Goal: Task Accomplishment & Management: Complete application form

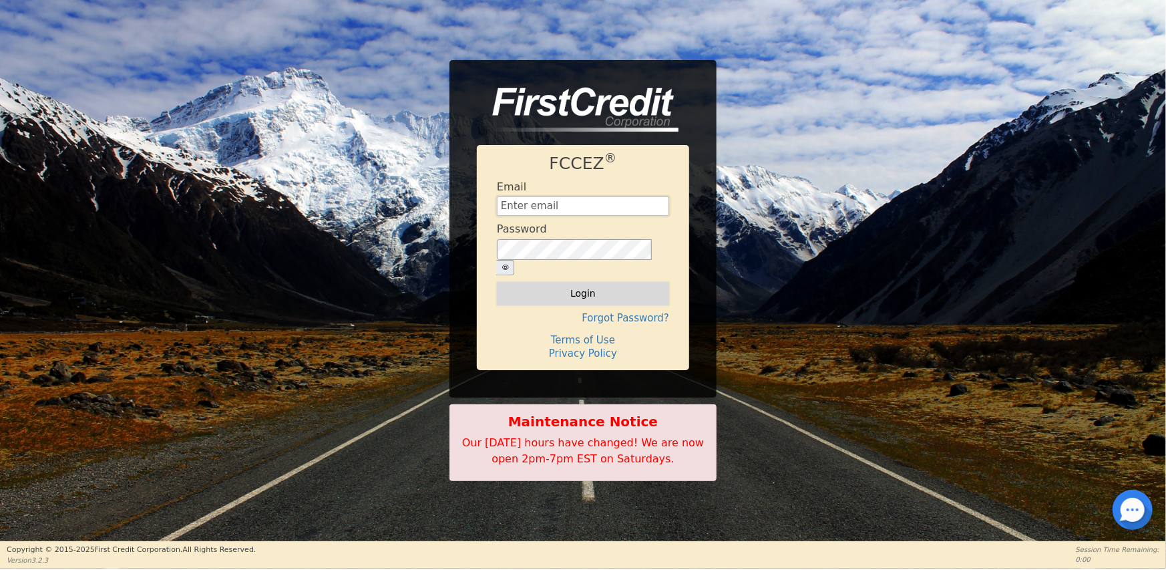
type input "[EMAIL_ADDRESS][DOMAIN_NAME]"
click at [580, 282] on button "Login" at bounding box center [583, 293] width 172 height 23
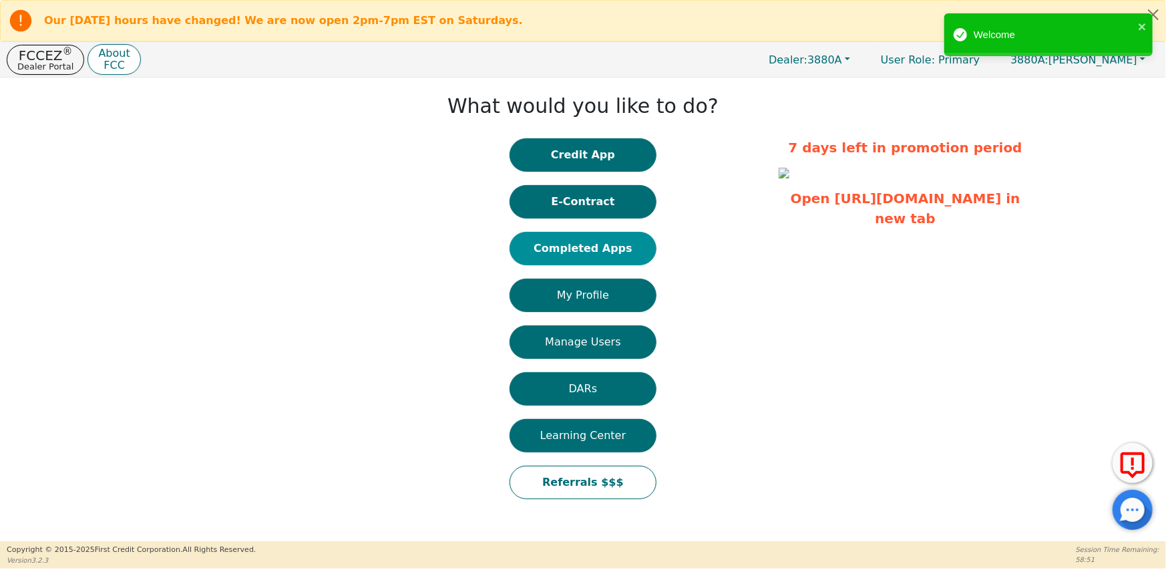
click at [611, 248] on button "Completed Apps" at bounding box center [582, 248] width 147 height 33
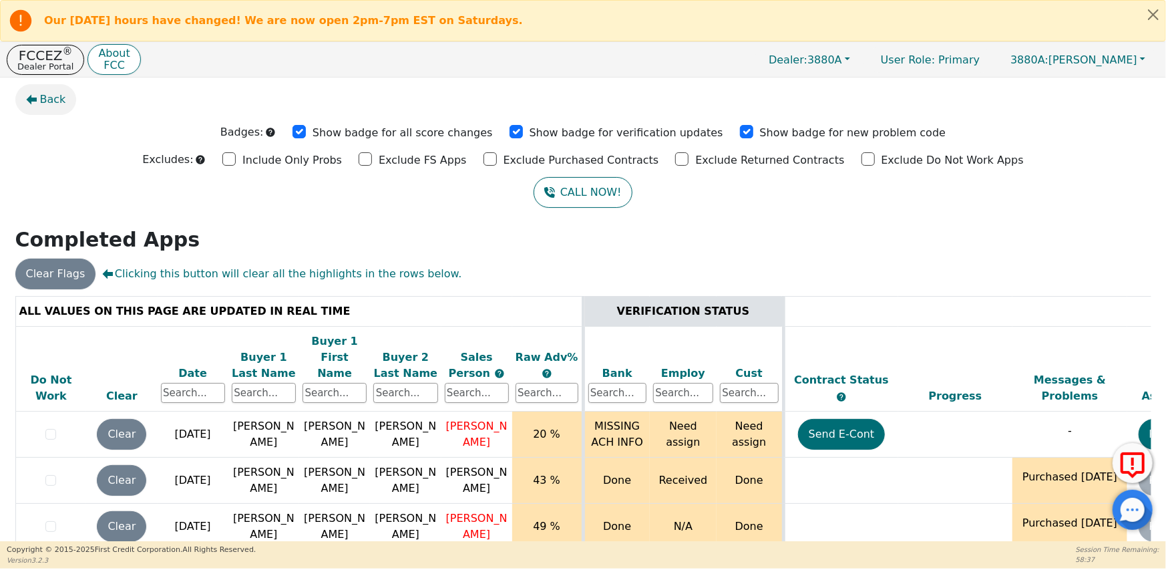
click at [43, 99] on span "Back" at bounding box center [53, 99] width 26 height 16
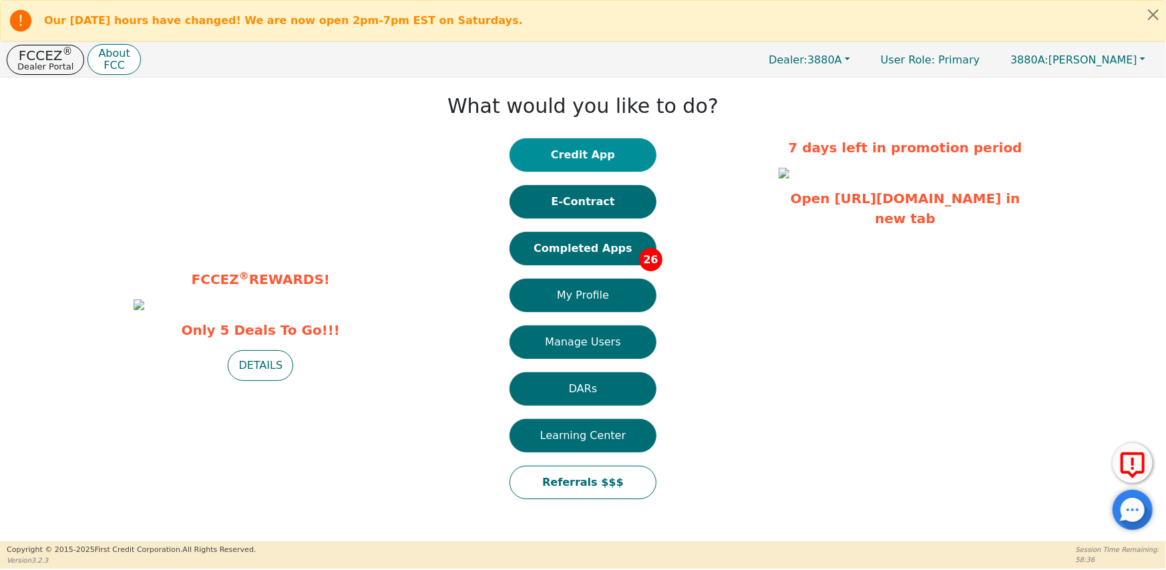
click at [566, 156] on button "Credit App" at bounding box center [582, 154] width 147 height 33
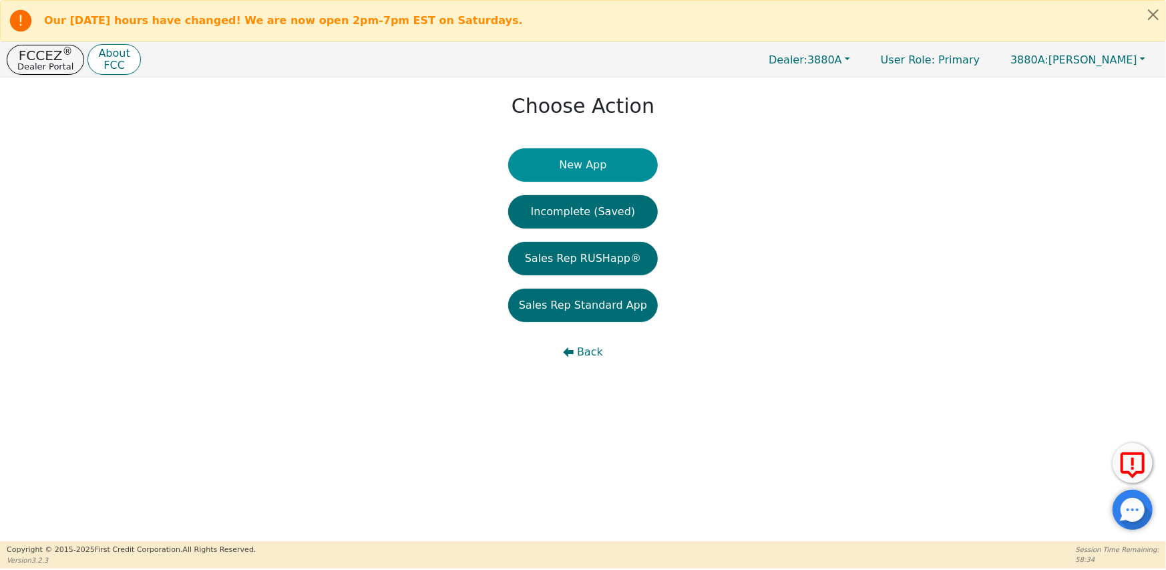
click at [584, 167] on button "New App" at bounding box center [583, 164] width 150 height 33
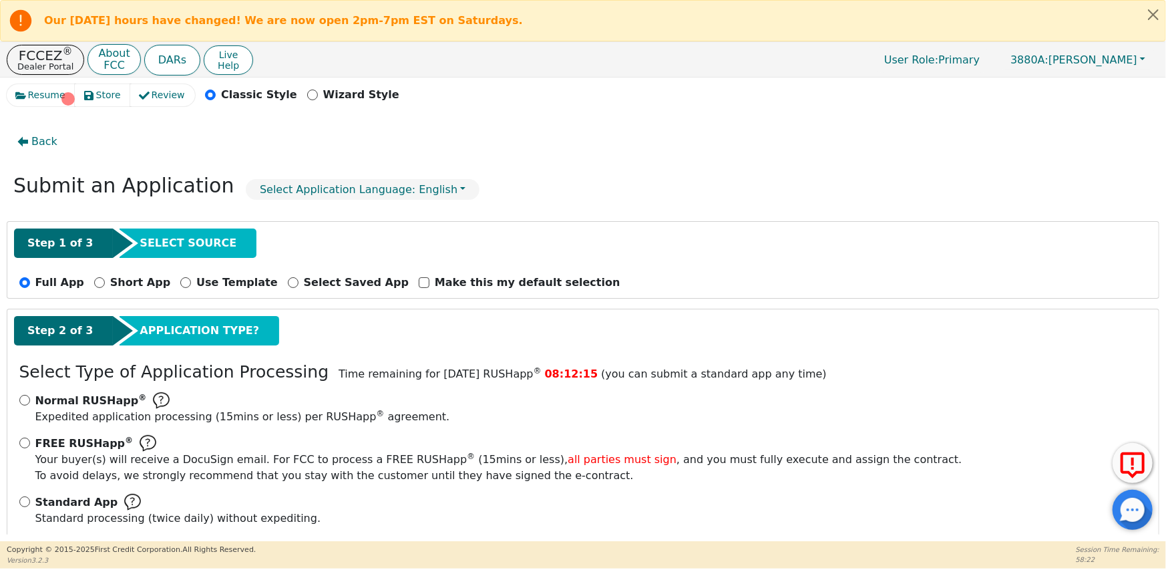
scroll to position [19, 0]
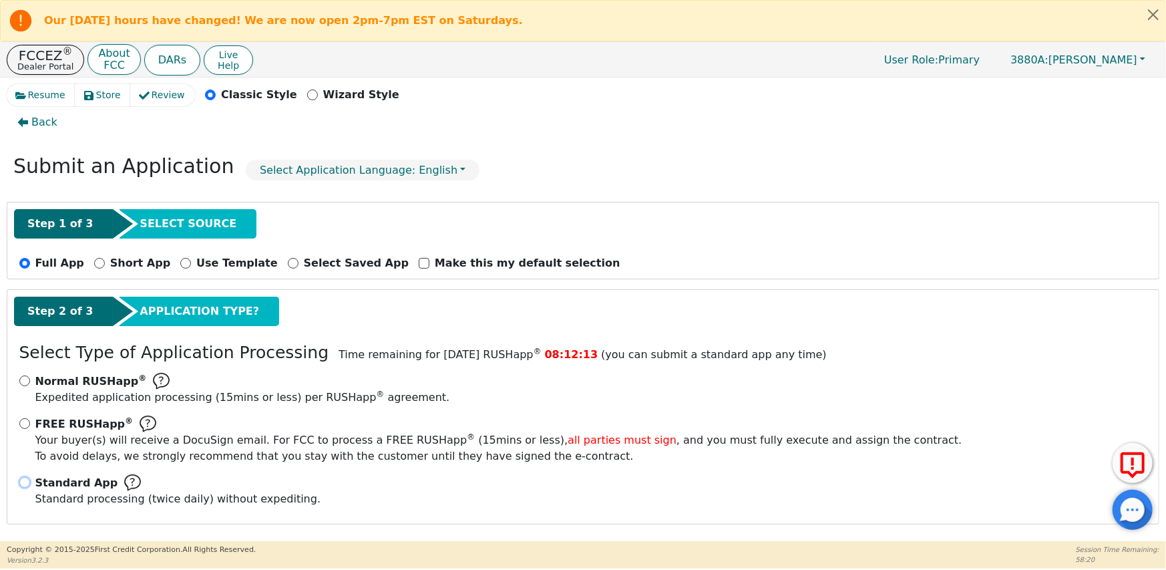
click at [21, 479] on input "Standard App Standard processing (twice daily) without expediting." at bounding box center [24, 482] width 11 height 11
radio input "true"
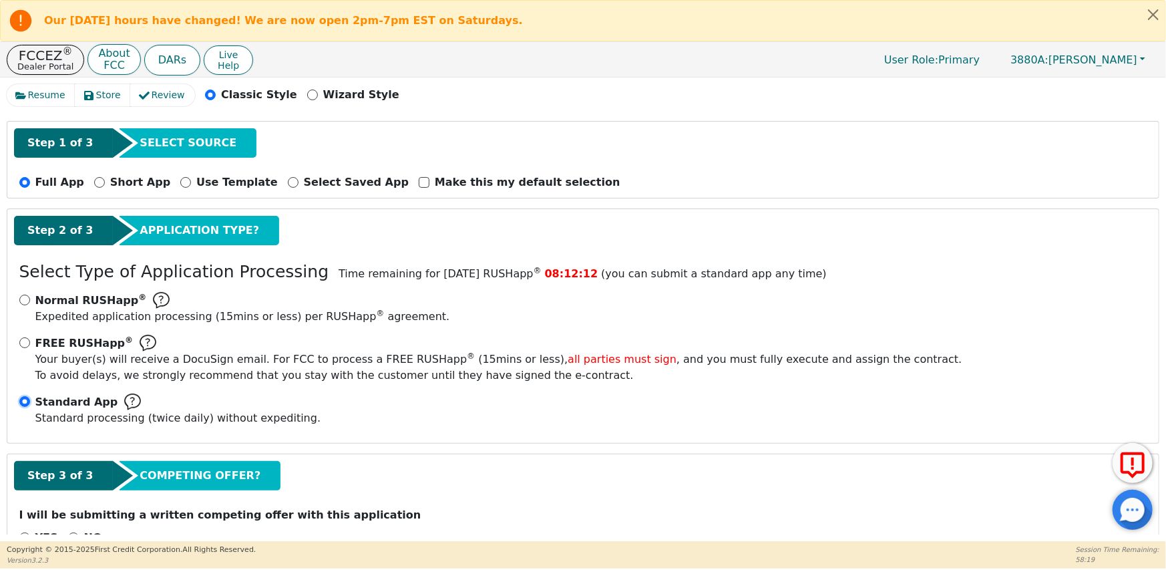
scroll to position [140, 0]
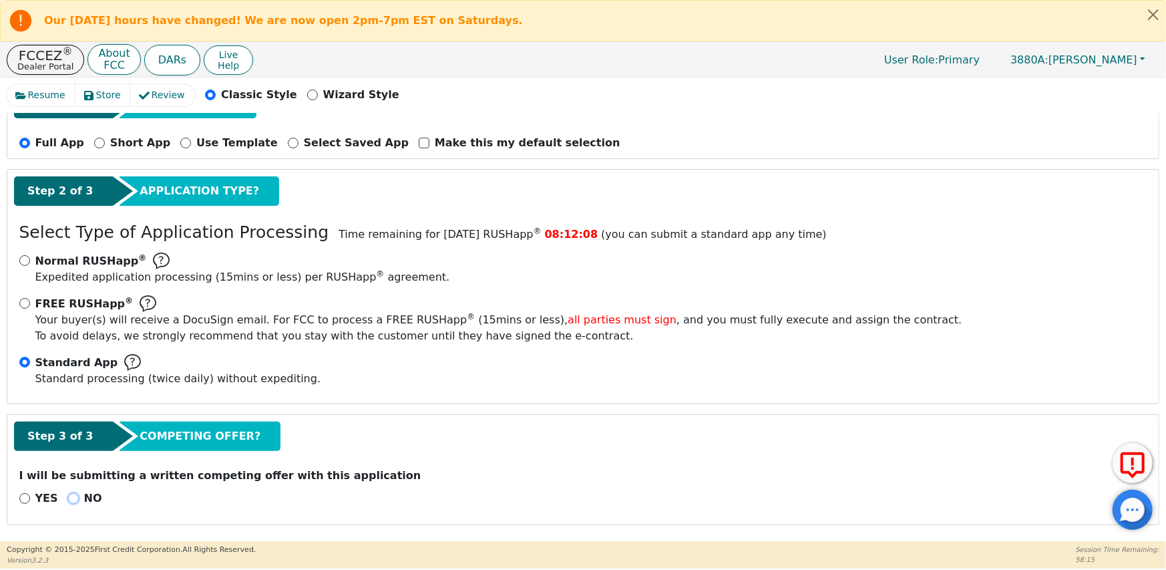
click at [71, 497] on input "NO" at bounding box center [73, 498] width 11 height 11
radio input "true"
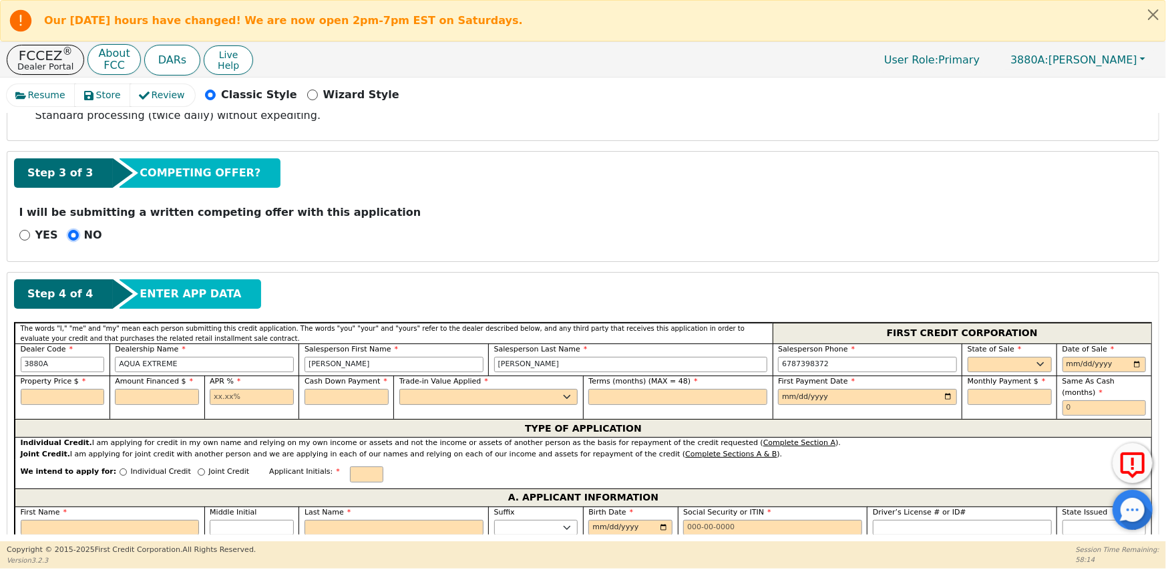
scroll to position [407, 0]
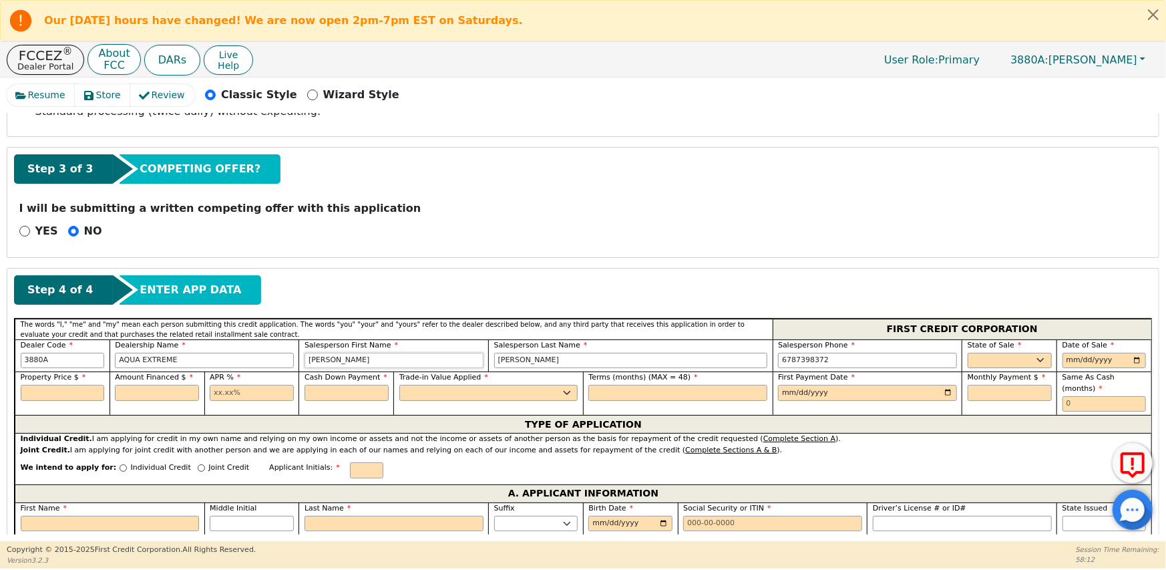
drag, startPoint x: 345, startPoint y: 355, endPoint x: 300, endPoint y: 359, distance: 44.2
click at [300, 359] on div "Salesperson First Name [PERSON_NAME]" at bounding box center [393, 355] width 190 height 33
type input "Ivy"
drag, startPoint x: 527, startPoint y: 359, endPoint x: 495, endPoint y: 364, distance: 32.5
click at [495, 364] on input "[PERSON_NAME]" at bounding box center [631, 361] width 274 height 16
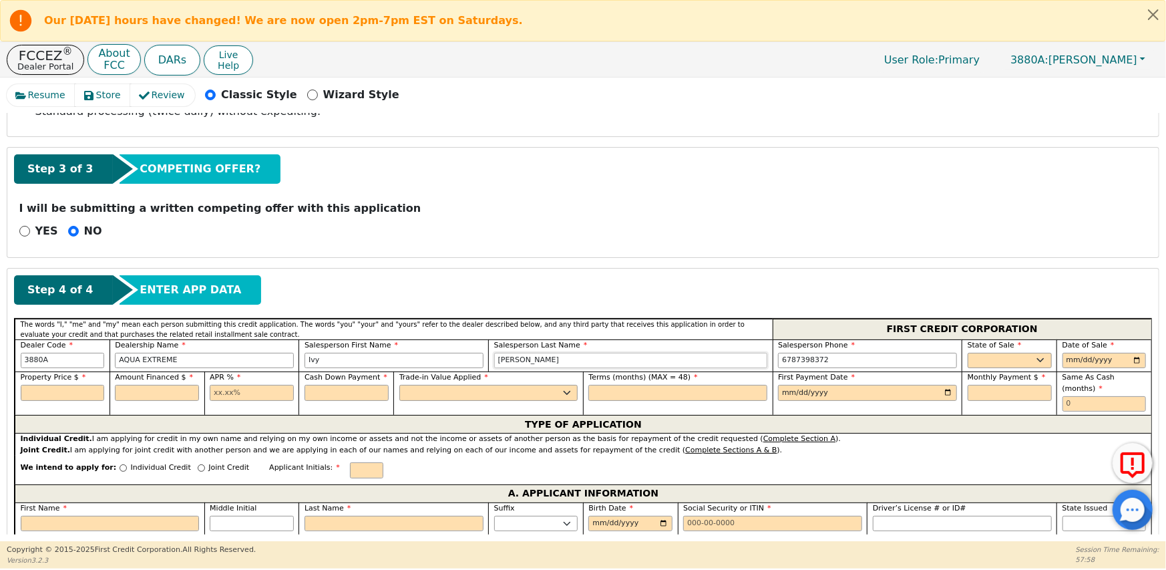
type input "[PERSON_NAME]"
click at [1014, 349] on label "State of Sale" at bounding box center [1009, 345] width 84 height 11
click at [1007, 356] on select "AK AL AR AZ CA CO CT DC DE FL [GEOGRAPHIC_DATA] HI IA ID IL IN KS [GEOGRAPHIC_D…" at bounding box center [1009, 361] width 84 height 16
select select "GA"
click at [967, 353] on select "AK AL AR AZ CA CO CT DC DE FL [GEOGRAPHIC_DATA] HI IA ID IL IN KS [GEOGRAPHIC_D…" at bounding box center [1009, 361] width 84 height 16
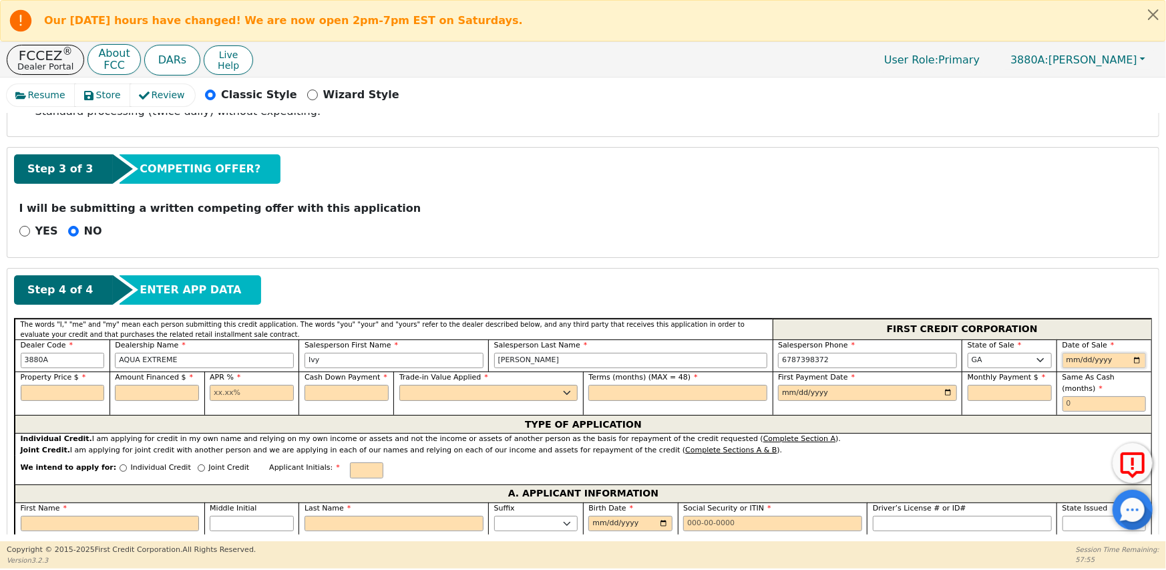
click at [1079, 360] on input "date" at bounding box center [1104, 361] width 84 height 16
click at [1068, 362] on input "date" at bounding box center [1104, 361] width 84 height 16
type input "[DATE]"
click at [69, 393] on input "text" at bounding box center [63, 393] width 84 height 16
click at [134, 385] on input "text" at bounding box center [157, 393] width 84 height 16
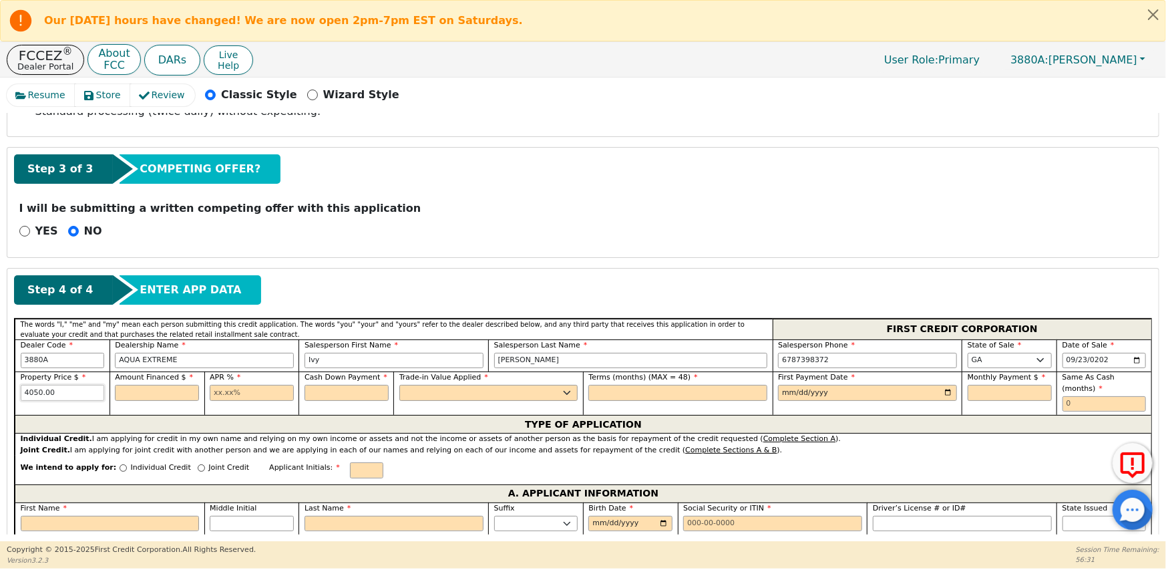
drag, startPoint x: 53, startPoint y: 389, endPoint x: 3, endPoint y: 391, distance: 50.8
click at [3, 391] on div "Resume Store Review Classic Style Wizard Style Back Submit an Application Selec…" at bounding box center [583, 308] width 1166 height 463
type input "3750.00"
click at [130, 389] on input "text" at bounding box center [157, 393] width 84 height 16
type input "4050.00"
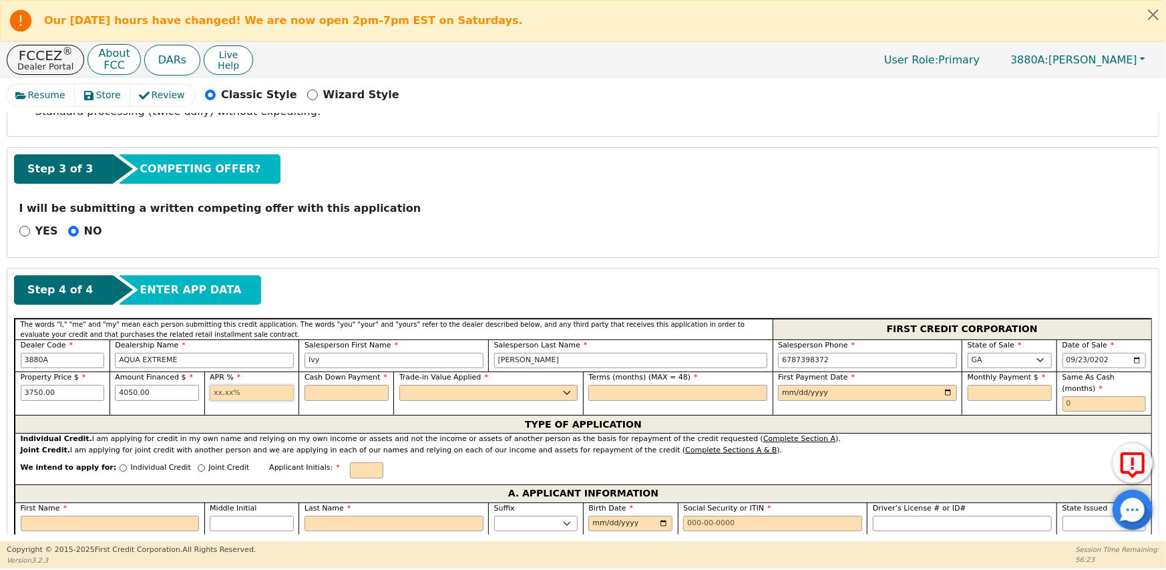
click at [219, 389] on input "text" at bounding box center [252, 393] width 84 height 16
type input "21.98"
click at [335, 394] on input "text" at bounding box center [346, 393] width 84 height 16
type input "0.00"
click at [427, 395] on select "Yes No" at bounding box center [488, 393] width 179 height 16
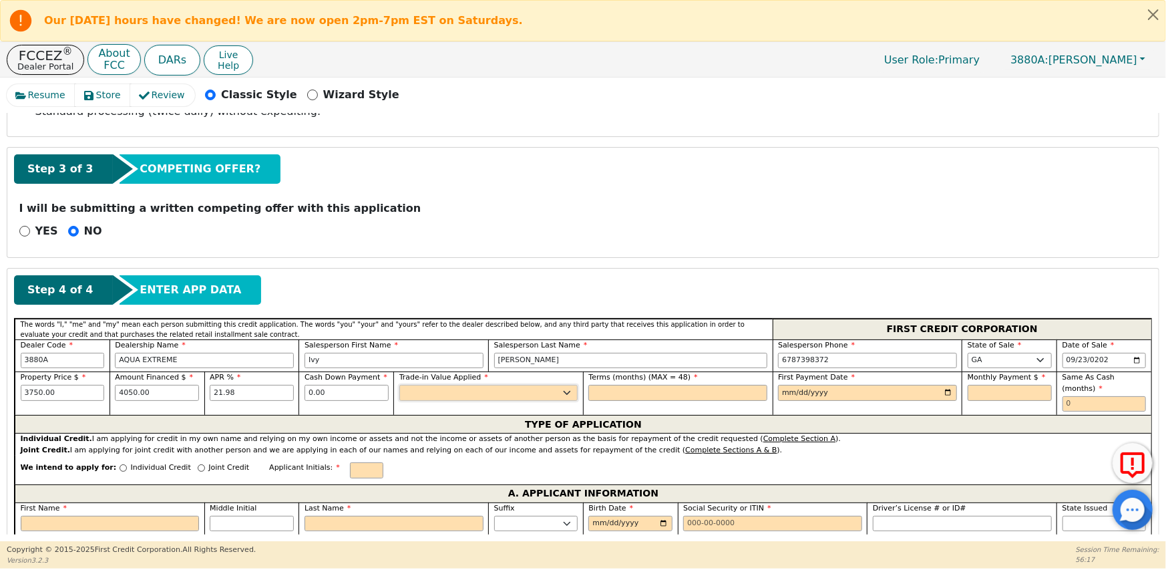
select select "n"
click at [399, 385] on select "Yes No" at bounding box center [488, 393] width 179 height 16
click at [627, 389] on input "text" at bounding box center [677, 393] width 179 height 16
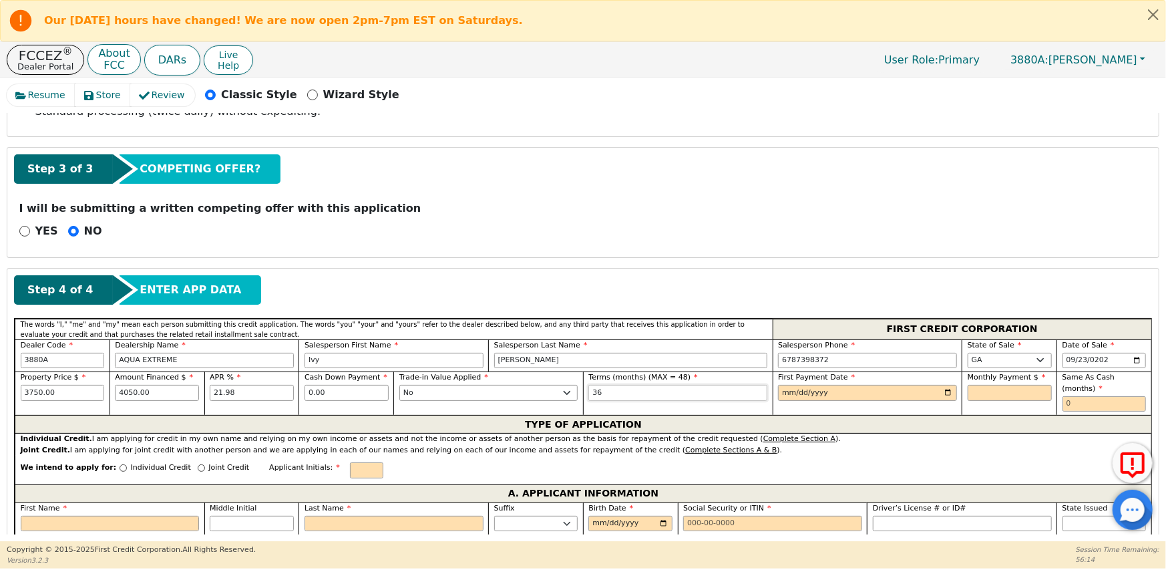
type input "36"
click at [784, 395] on input "date" at bounding box center [867, 393] width 179 height 16
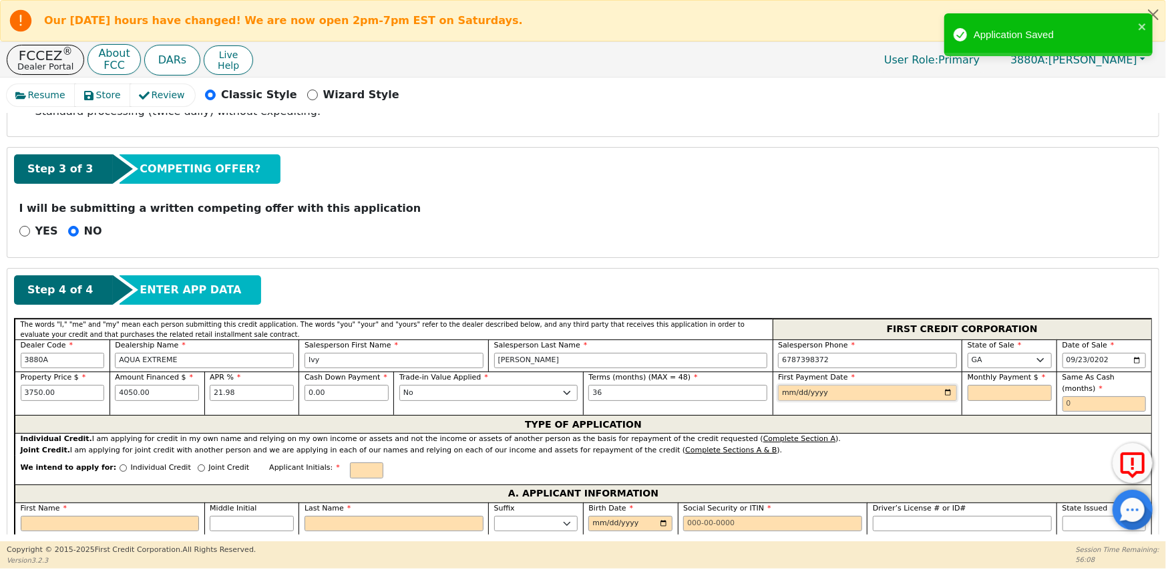
click at [787, 394] on input "date" at bounding box center [867, 393] width 179 height 16
type input "[DATE]"
click at [987, 395] on input "text" at bounding box center [1009, 393] width 84 height 16
type input "154.63"
click at [1062, 396] on input "text" at bounding box center [1104, 404] width 84 height 16
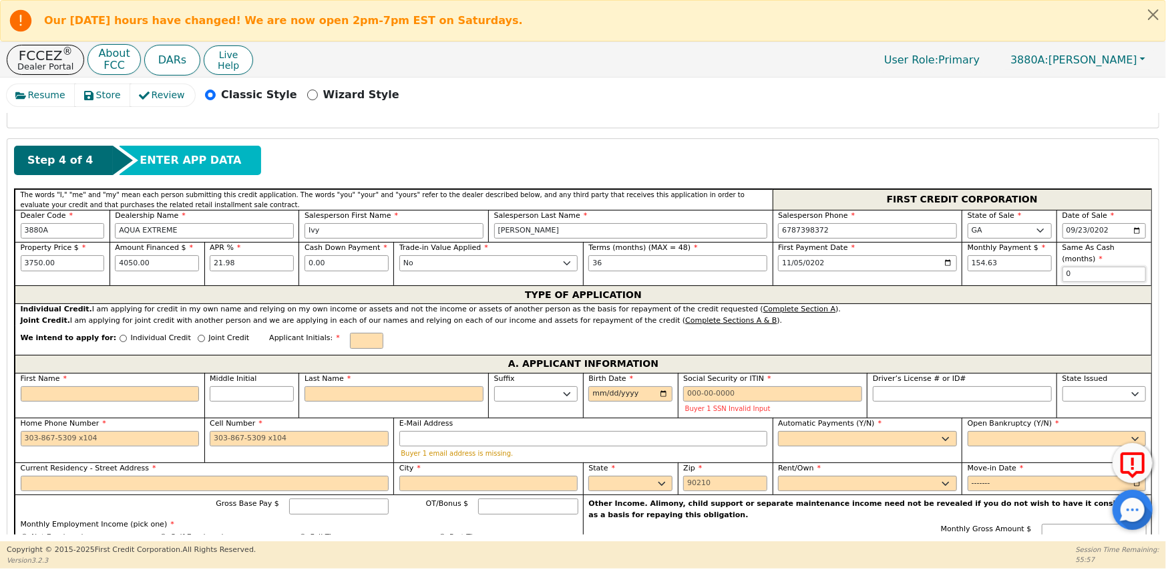
scroll to position [540, 0]
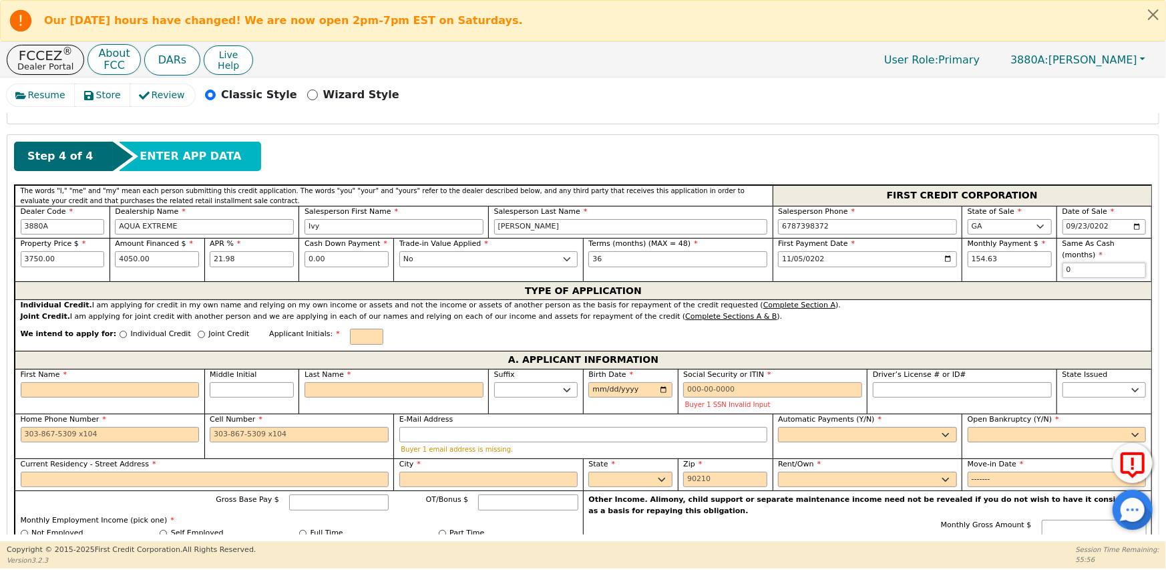
type input "0"
click at [120, 330] on input "Individual Credit" at bounding box center [123, 333] width 7 height 7
radio input "true"
click at [350, 328] on input "text" at bounding box center [366, 336] width 33 height 16
click at [43, 369] on div "First Name" at bounding box center [110, 383] width 179 height 29
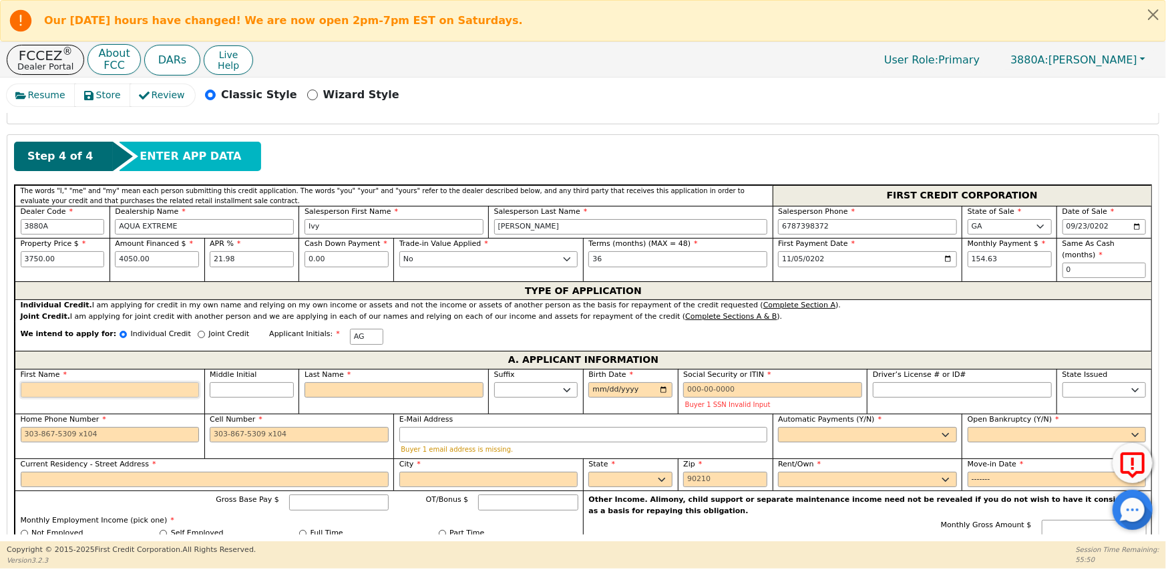
click at [40, 382] on input "First Name" at bounding box center [110, 390] width 179 height 16
type input "A"
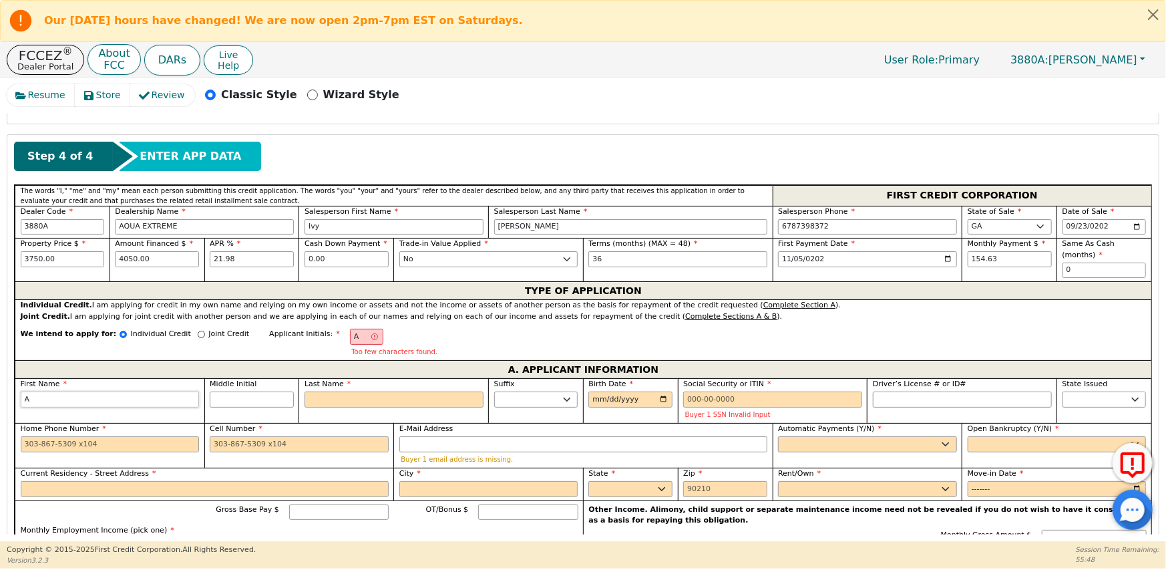
type input "An"
type input "Ang"
type input "Ange"
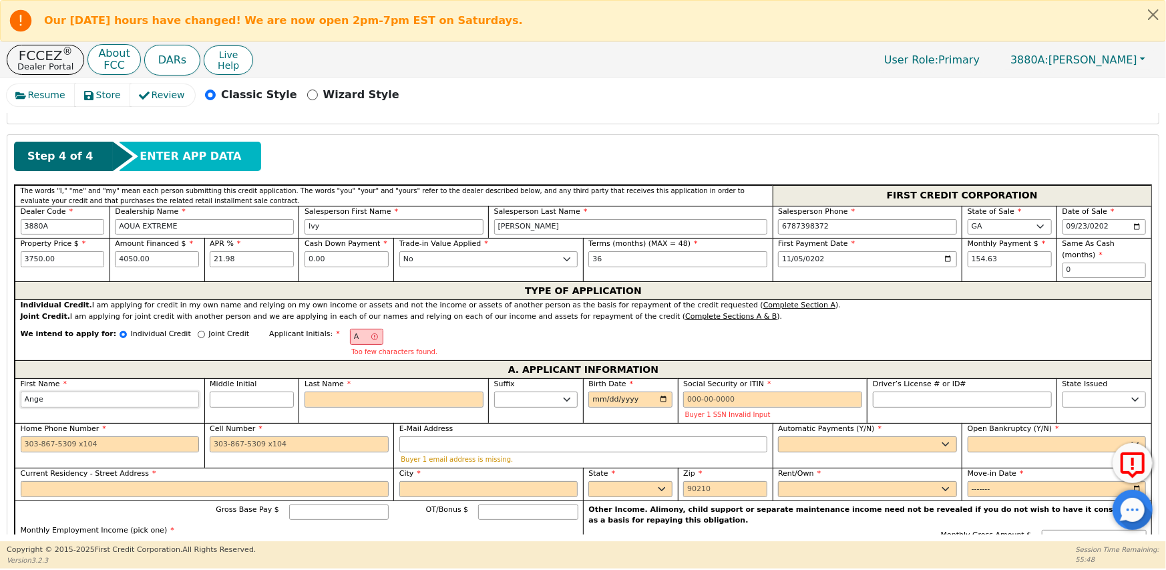
type input "Ange"
type input "Angel"
type input "AG"
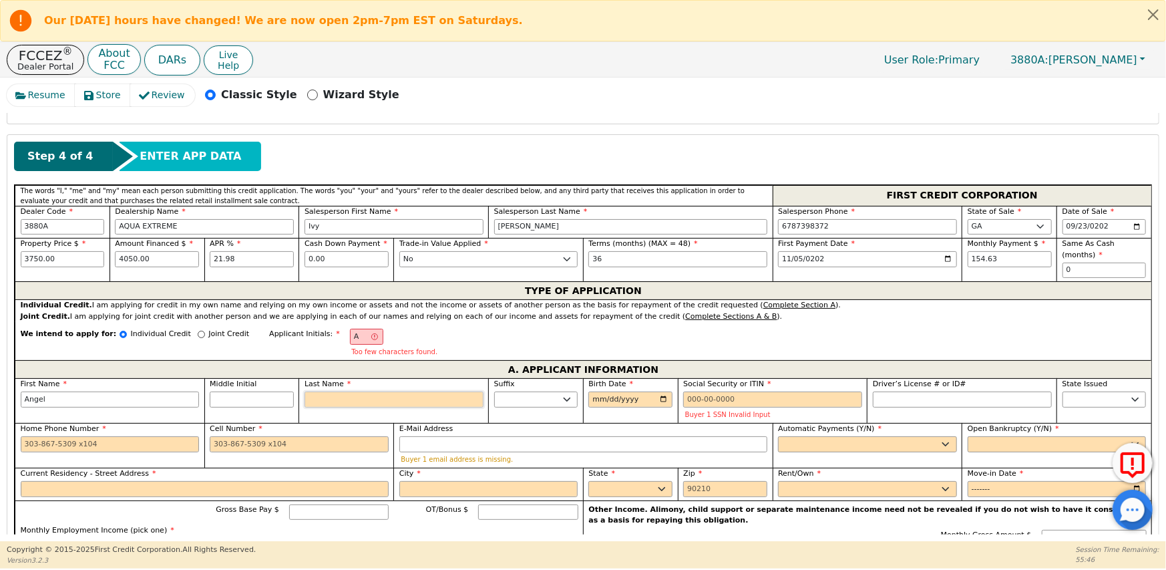
type input "G"
type input "Angel G"
type input "Gi"
type input "[PERSON_NAME]"
type input "Gid"
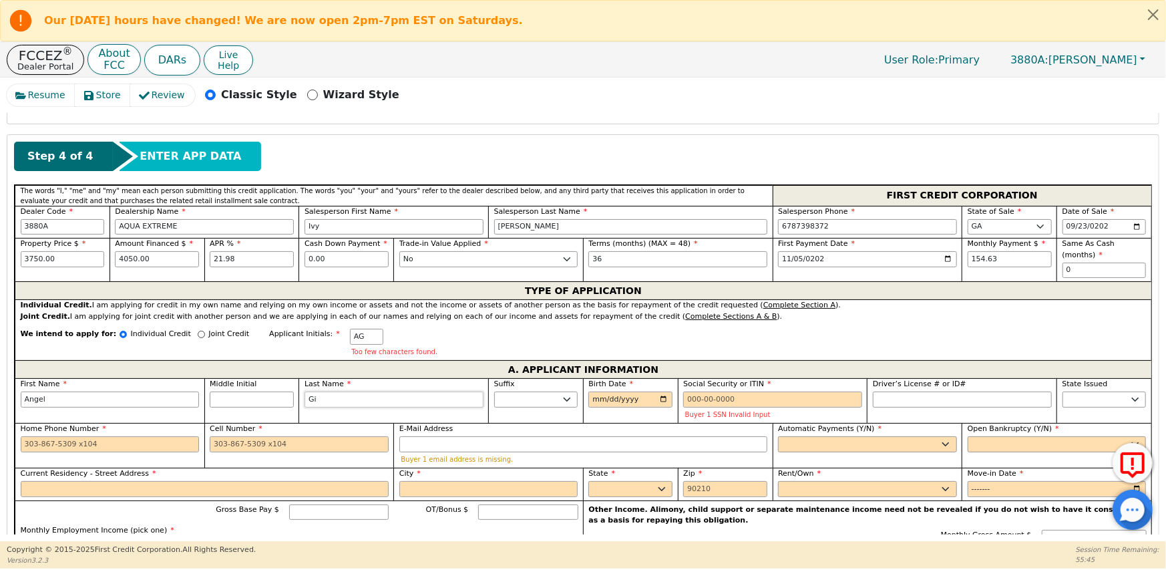
type input "Angel Gid"
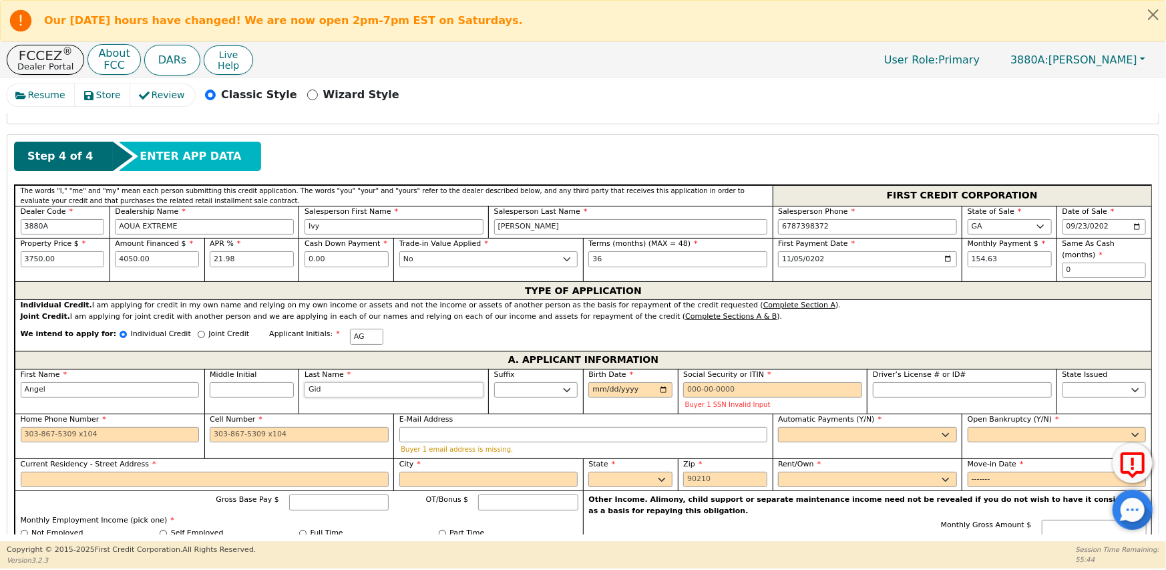
type input "Gidd"
type input "[PERSON_NAME]"
type input "Gidde"
type input "[PERSON_NAME]"
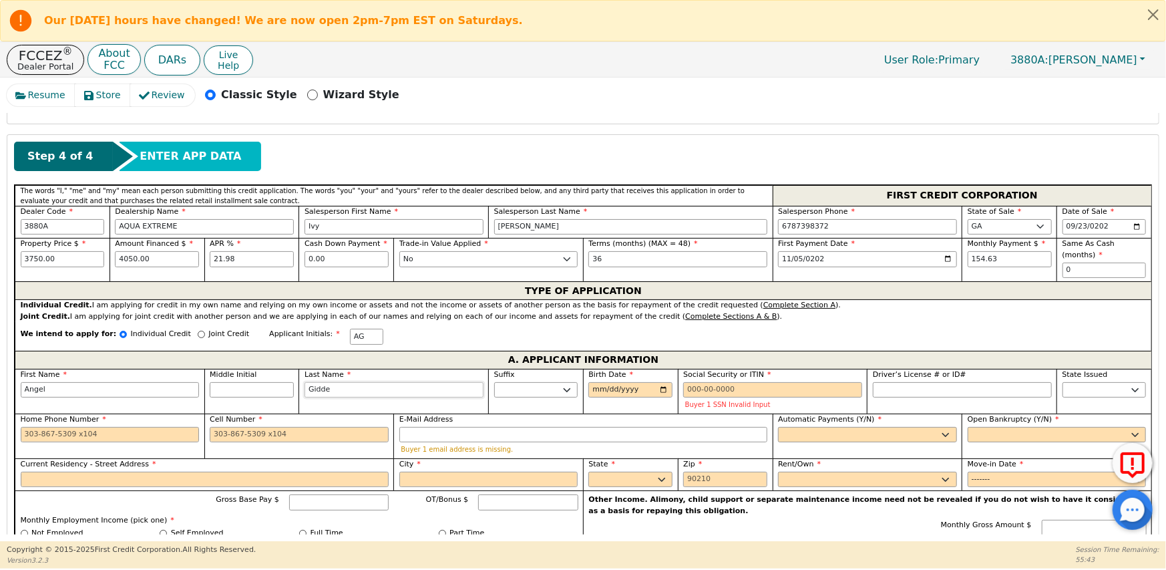
type input "[PERSON_NAME]"
type input "[DATE]"
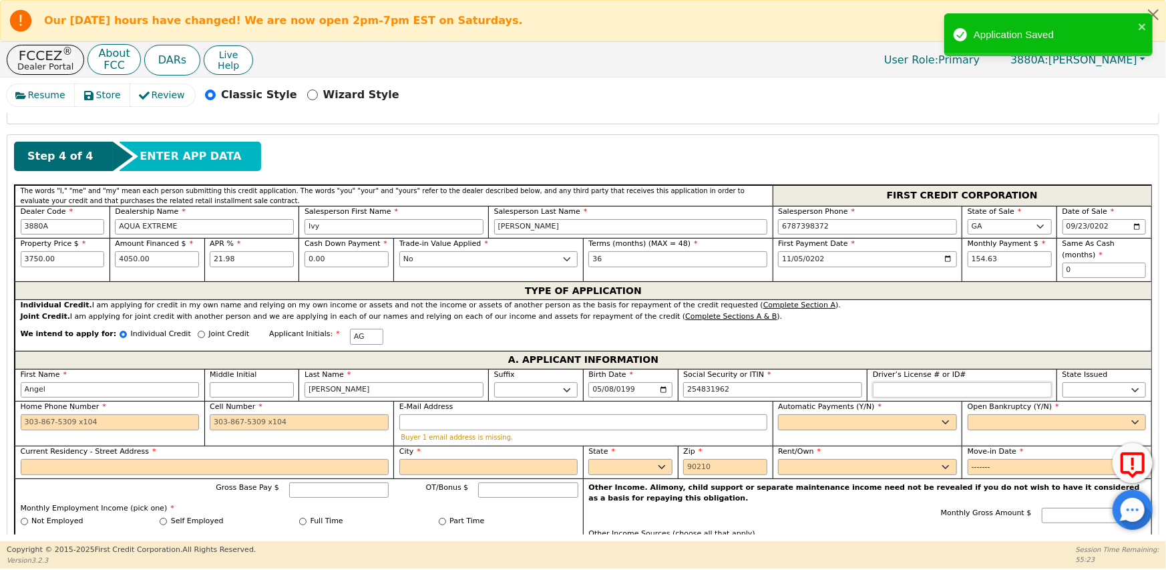
type input "***-**-1962"
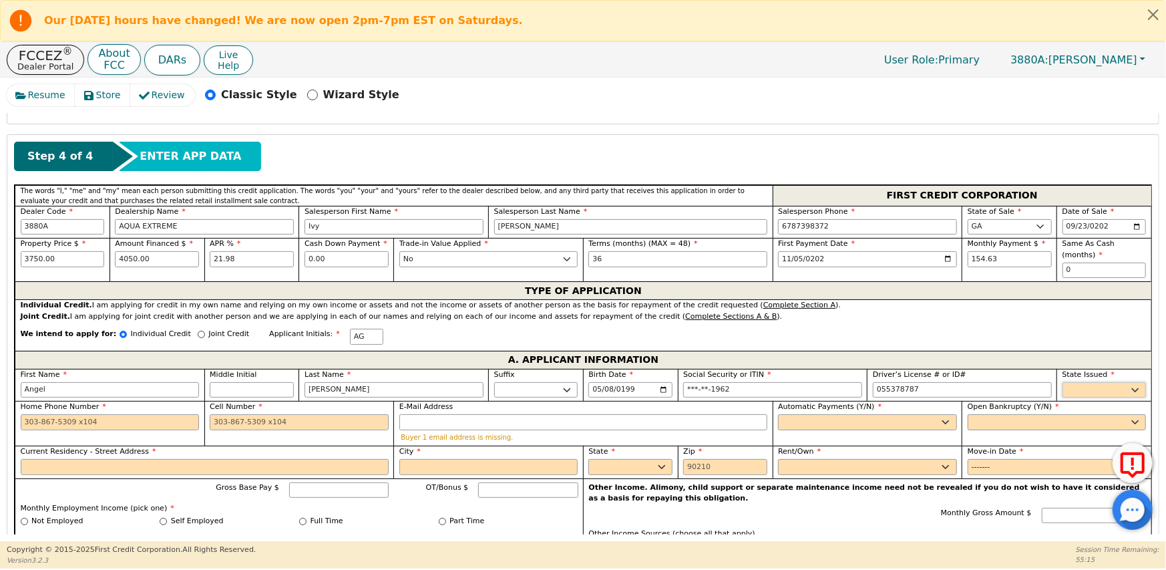
type input "*********"
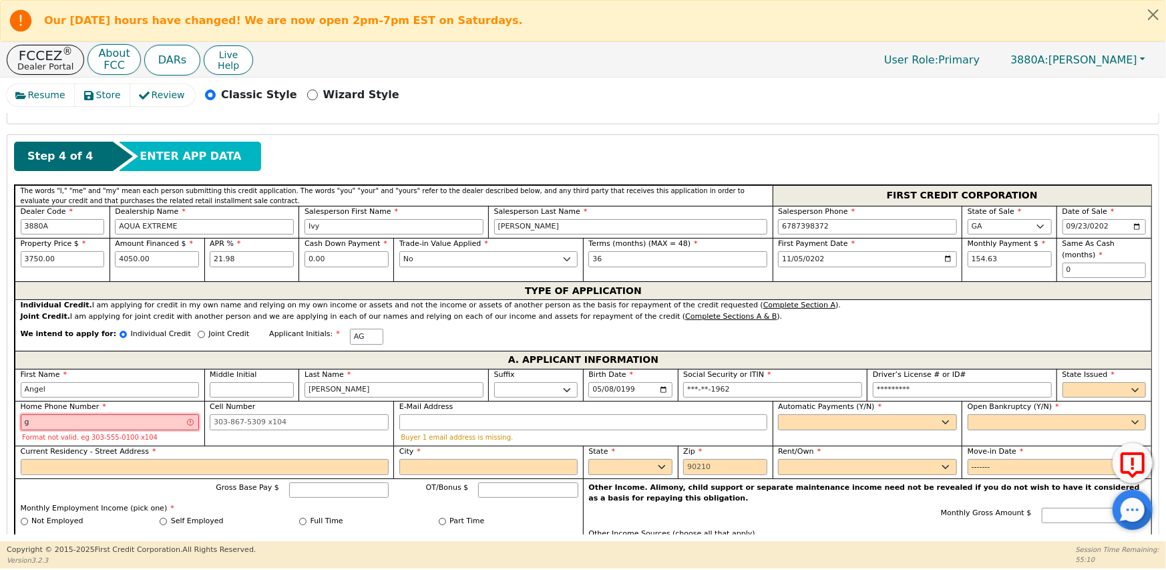
type input "g"
click at [1075, 382] on select "AK AL AR AZ CA CO CT DC DE FL [GEOGRAPHIC_DATA] HI IA ID IL IN KS [GEOGRAPHIC_D…" at bounding box center [1104, 390] width 84 height 16
select select "GA"
click at [1062, 382] on select "AK AL AR AZ CA CO CT DC DE FL [GEOGRAPHIC_DATA] HI IA ID IL IN KS [GEOGRAPHIC_D…" at bounding box center [1104, 390] width 84 height 16
click at [57, 414] on input "g" at bounding box center [110, 422] width 179 height 16
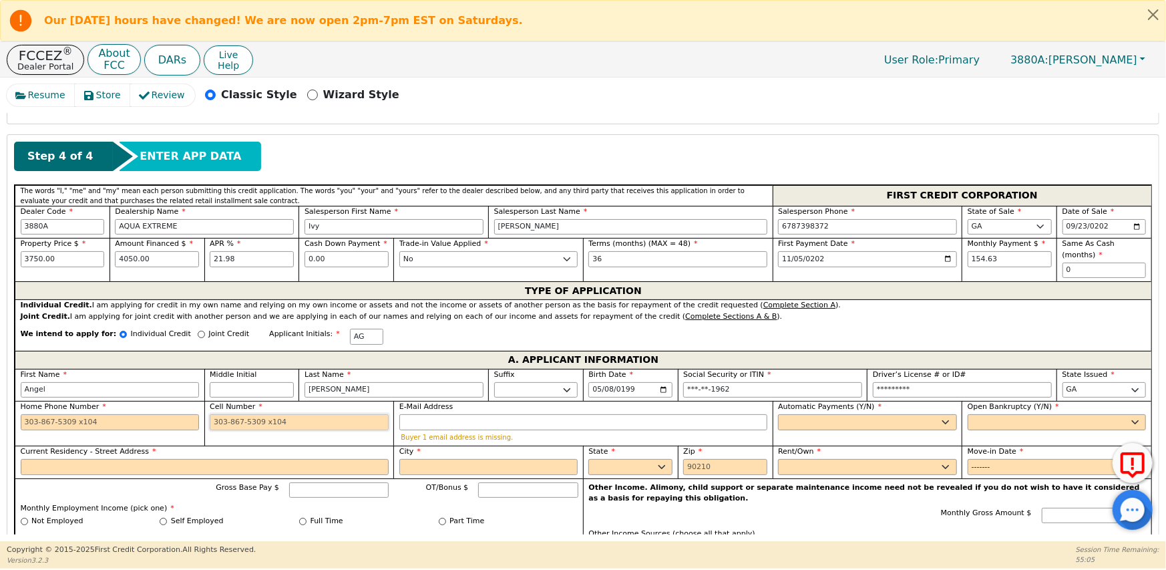
click at [223, 414] on input "Cell Number" at bounding box center [299, 422] width 179 height 16
type input "[PHONE_NUMBER]"
click at [427, 414] on input "E-Mail Address" at bounding box center [583, 422] width 368 height 16
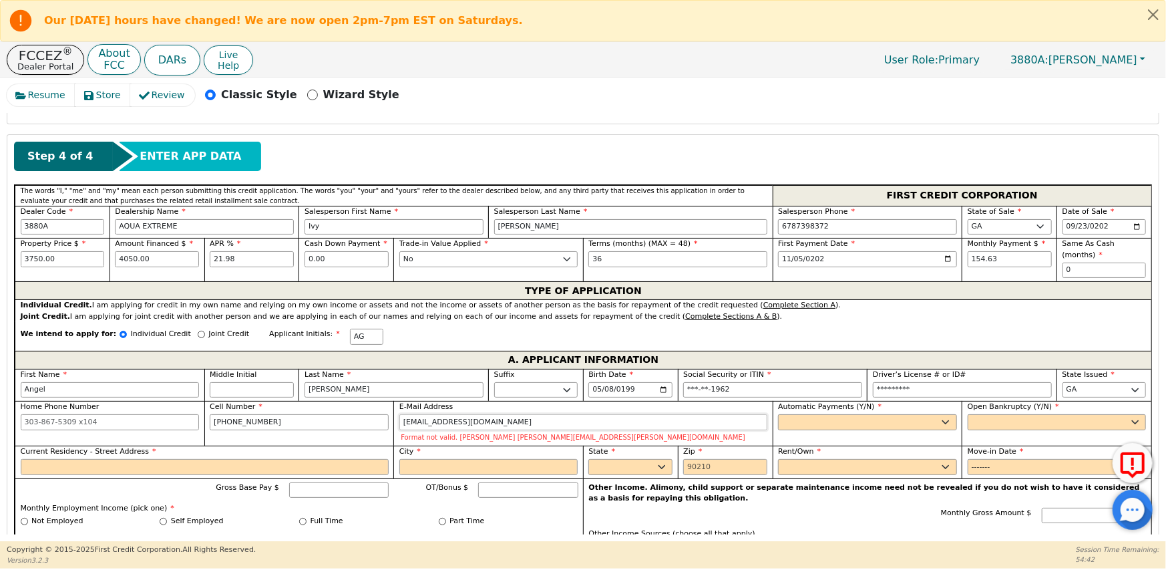
type input "[EMAIL_ADDRESS][DOMAIN_NAME]"
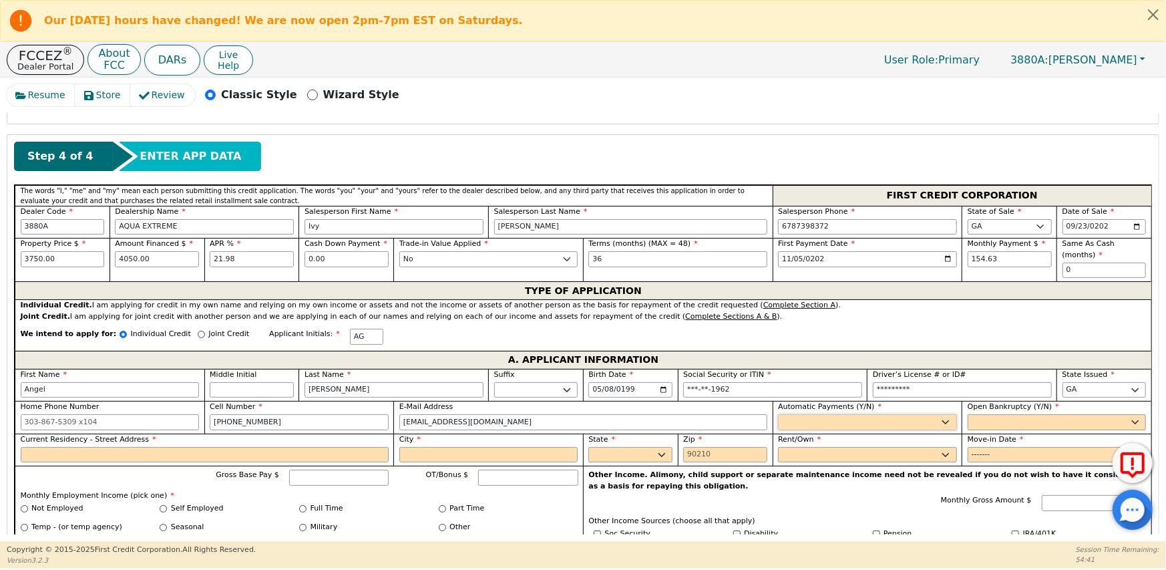
select select "y"
type input "[PERSON_NAME]"
select select "n"
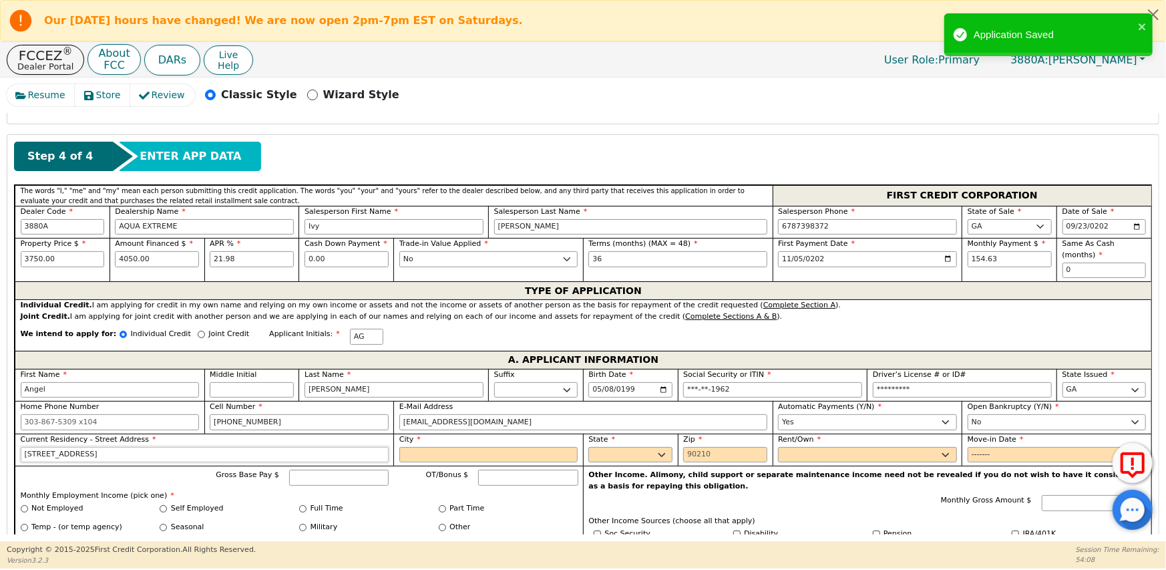
type input "[STREET_ADDRESS]"
type input "[GEOGRAPHIC_DATA]"
select select "GA"
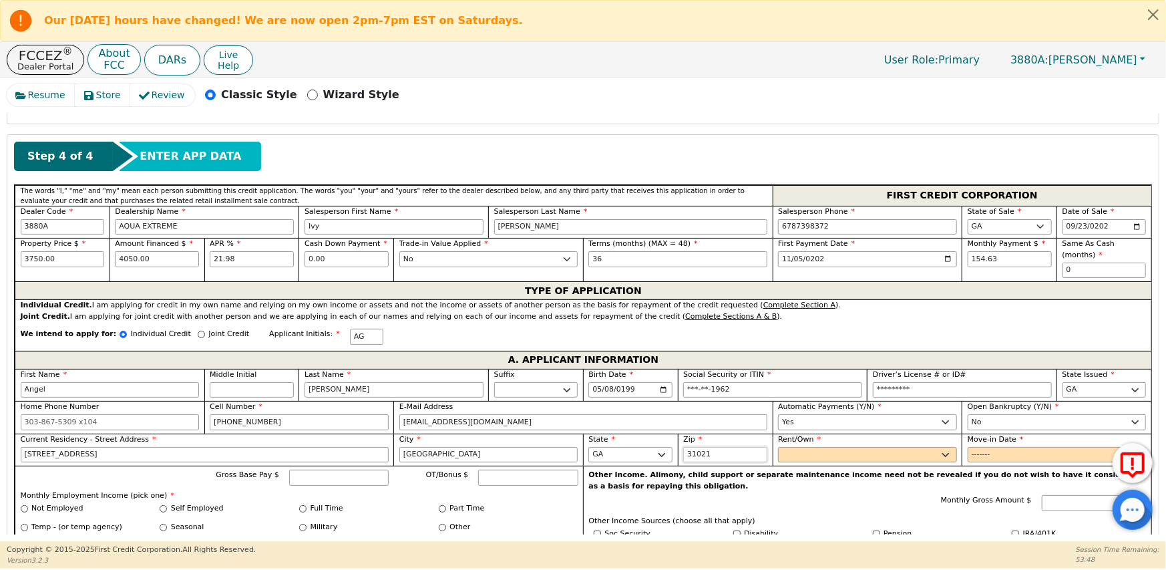
type input "31021"
select select "Own"
click at [973, 450] on div "Move-in Date" at bounding box center [1056, 449] width 190 height 33
click at [975, 448] on input "Move-in Date" at bounding box center [1056, 455] width 179 height 16
click at [1012, 447] on input "Move-in Date" at bounding box center [1056, 455] width 179 height 16
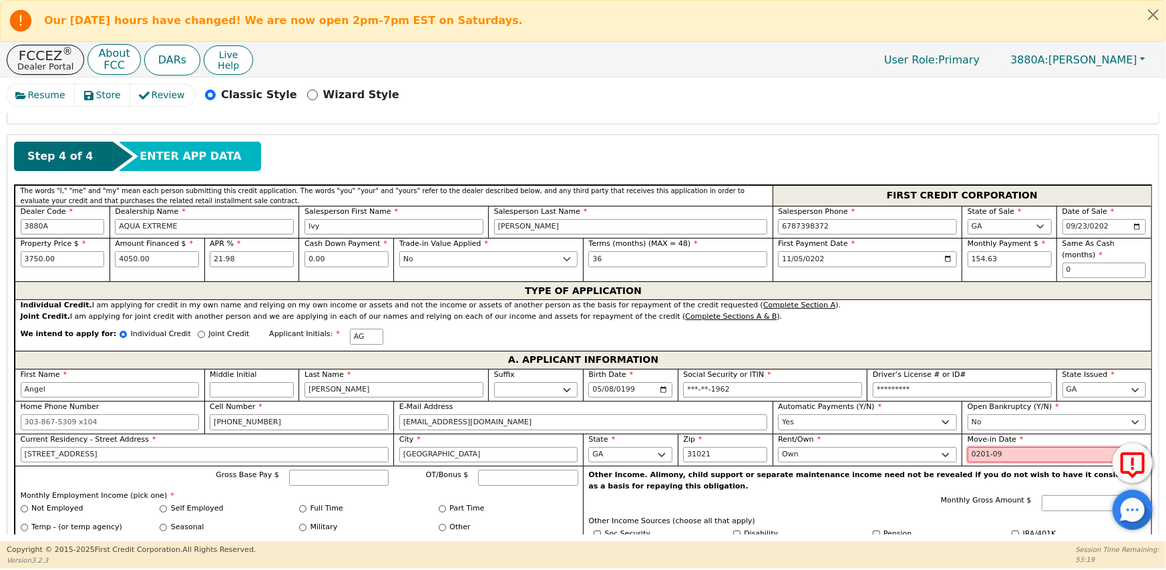
type input "2016-09"
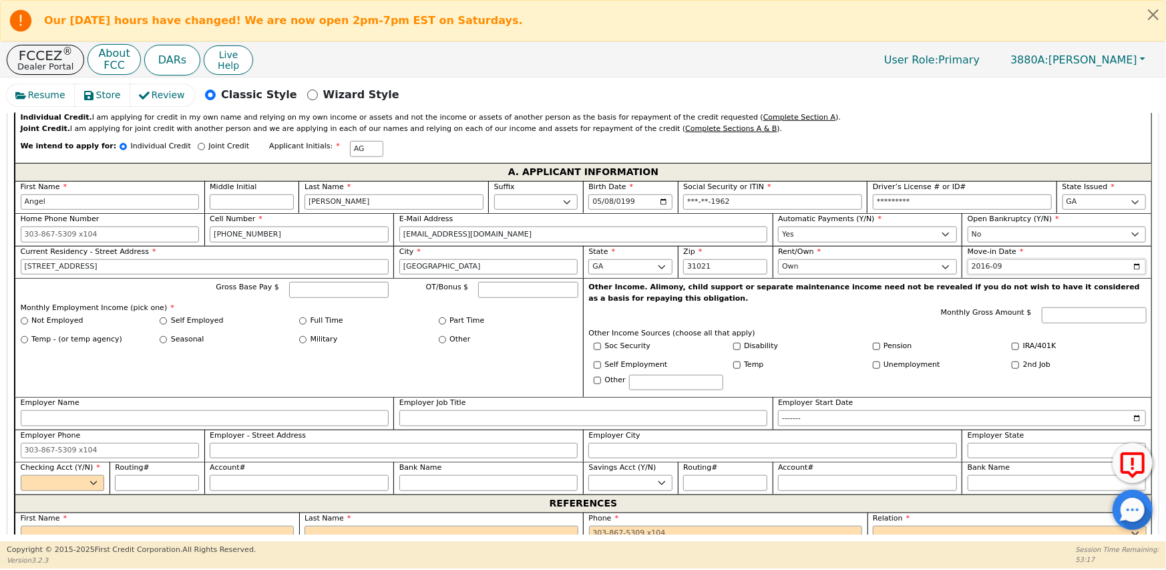
scroll to position [740, 0]
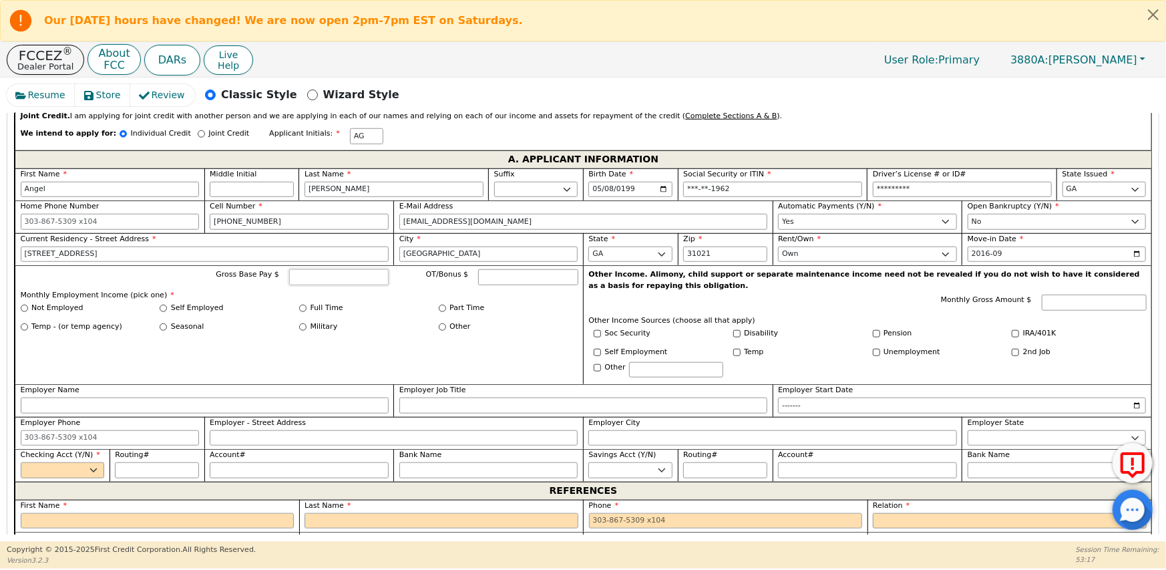
click at [339, 269] on input "Gross Base Pay $" at bounding box center [338, 277] width 99 height 16
type input "7000.00"
click at [300, 304] on input "Full Time" at bounding box center [302, 307] width 7 height 7
radio input "true"
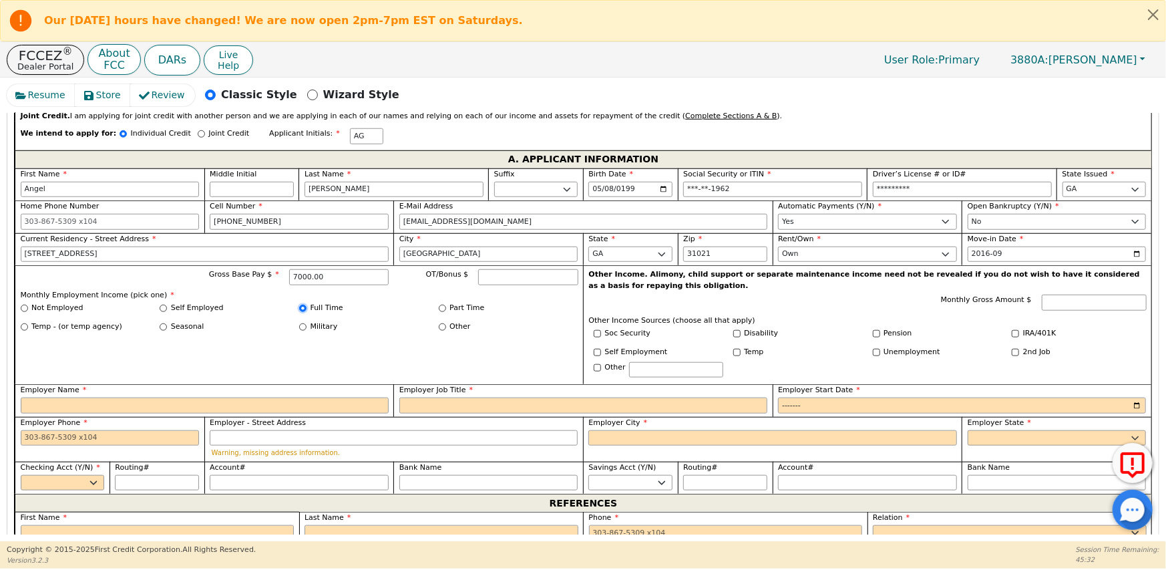
scroll to position [807, 0]
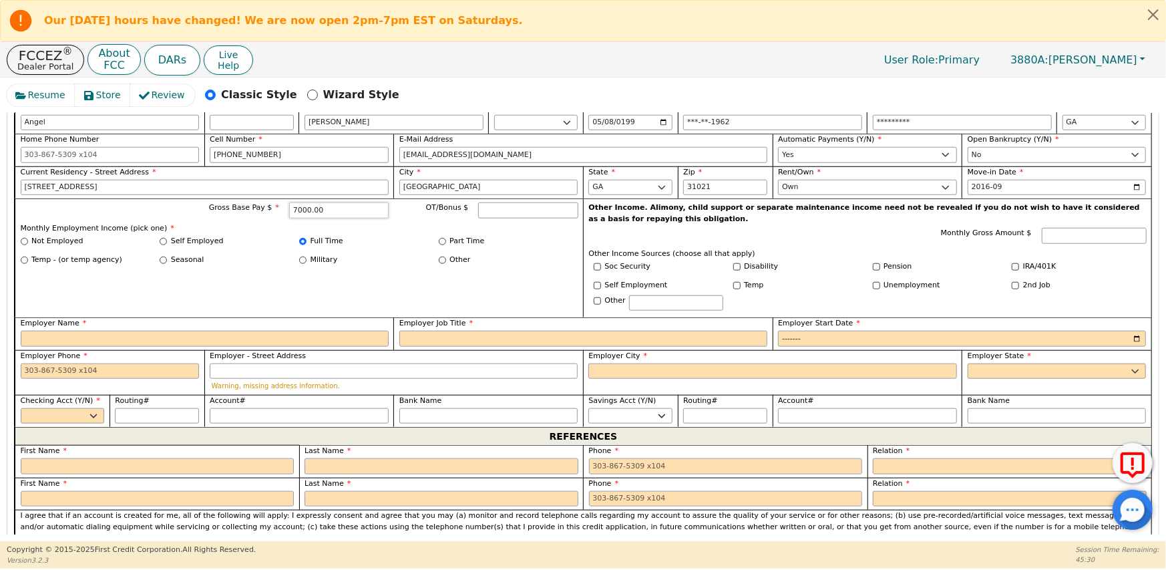
drag, startPoint x: 326, startPoint y: 196, endPoint x: 293, endPoint y: 200, distance: 33.6
click at [293, 202] on input "7000.00" at bounding box center [338, 210] width 99 height 16
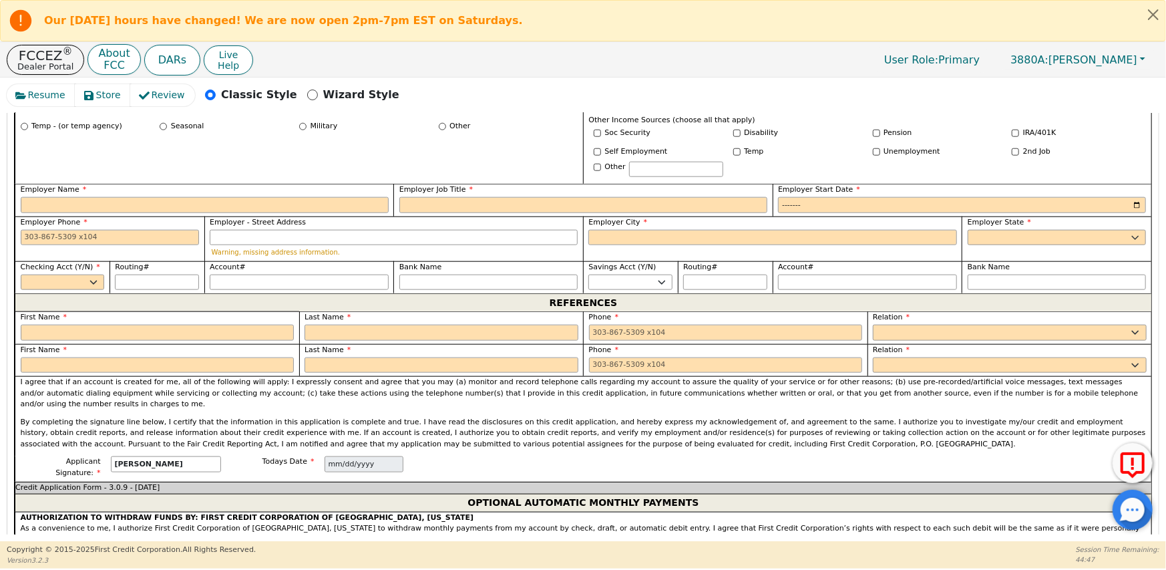
type input "6200.00"
click at [35, 197] on input "Employer Name" at bounding box center [205, 205] width 368 height 16
click at [96, 197] on input "[GEOGRAPHIC_DATA] GP" at bounding box center [205, 205] width 368 height 16
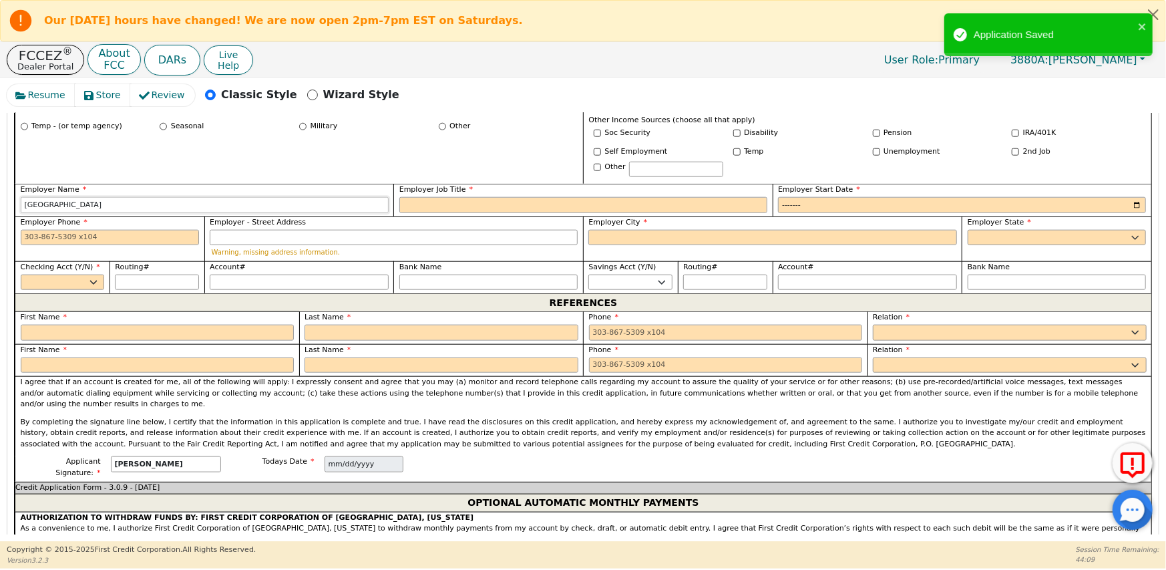
type input "[GEOGRAPHIC_DATA]"
type input "[PERSON_NAME]"
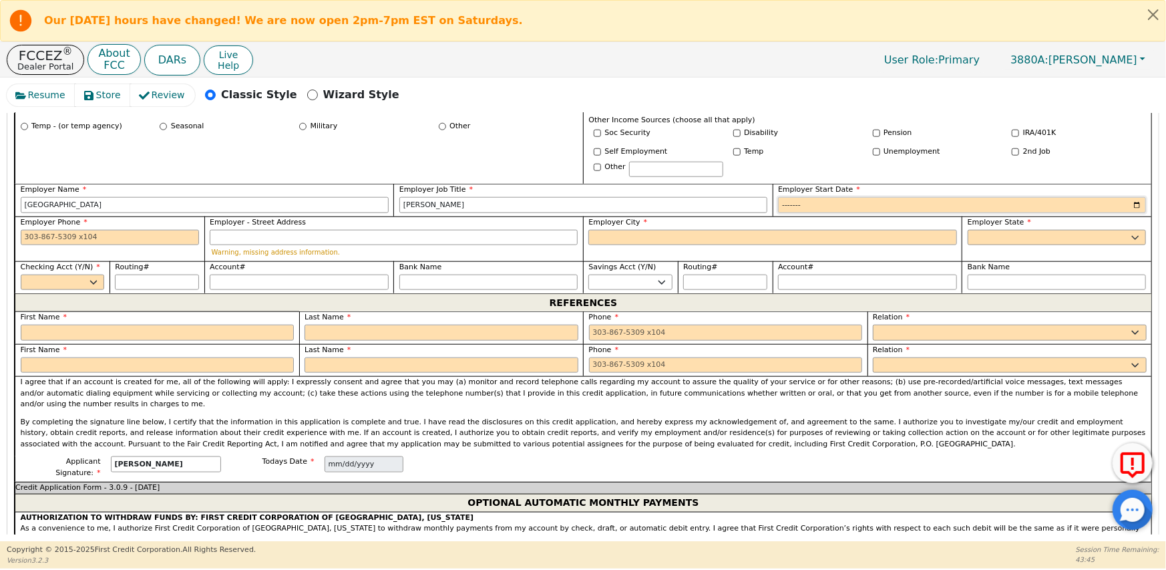
click at [823, 197] on input "Employer Start Date" at bounding box center [962, 205] width 368 height 16
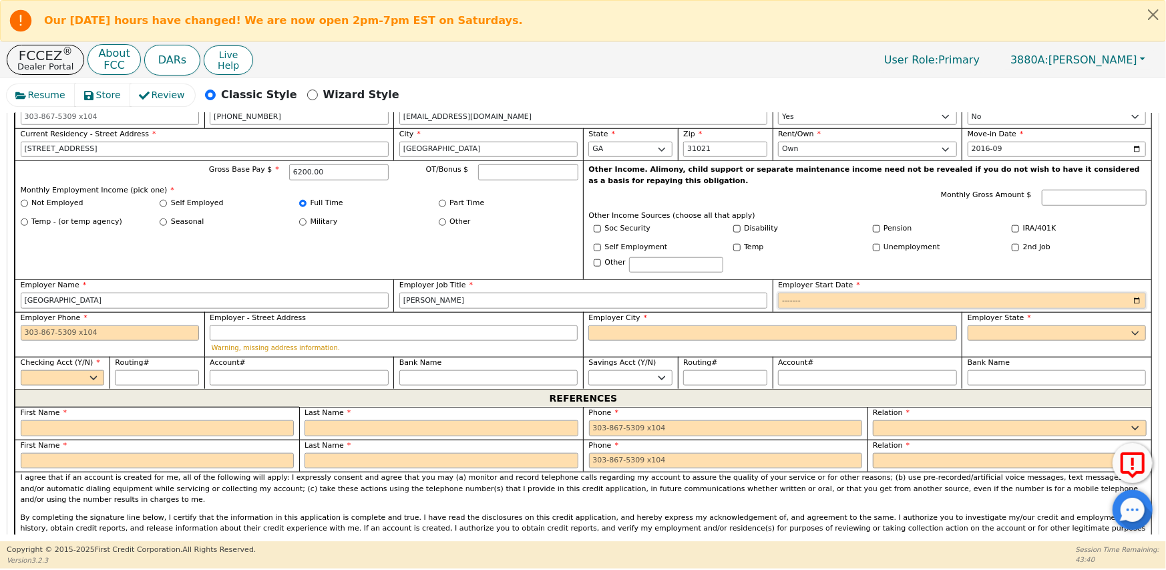
scroll to position [874, 0]
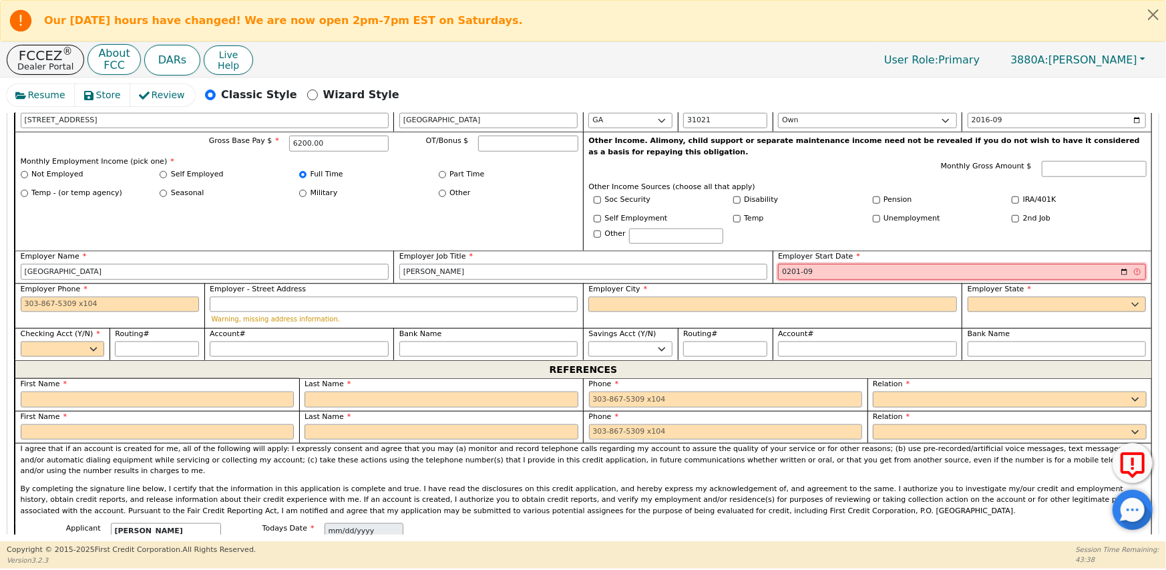
type input "2017-09"
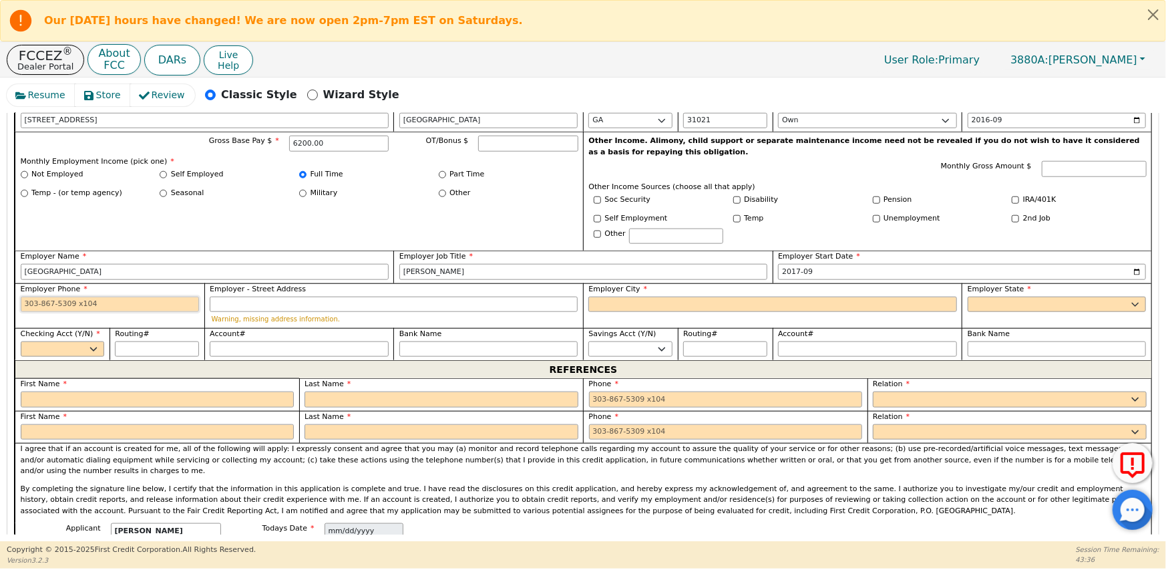
click at [75, 296] on input "Employer Phone" at bounding box center [110, 304] width 179 height 16
type input "[PHONE_NUMBER]"
click at [227, 296] on input "Employer - Street Address" at bounding box center [394, 304] width 368 height 16
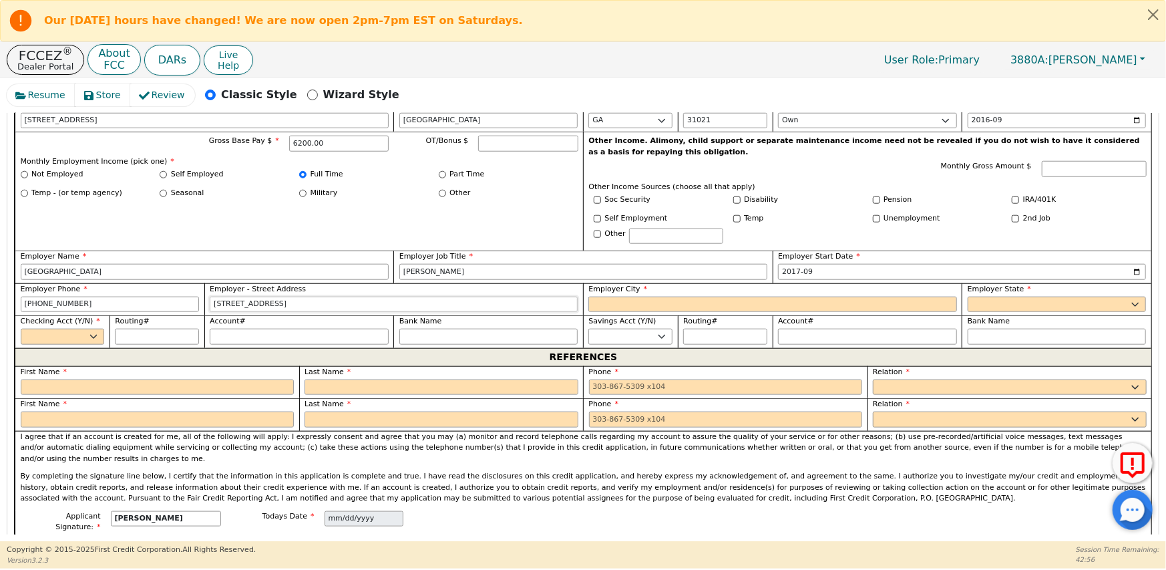
type input "[STREET_ADDRESS]"
type input "[GEOGRAPHIC_DATA]"
select select "GA"
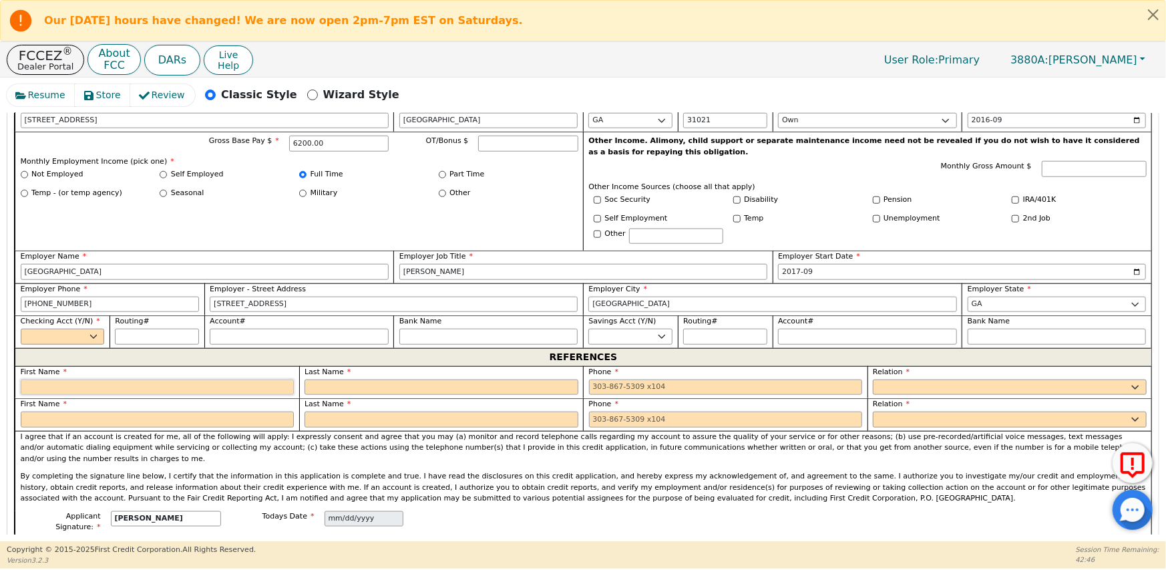
click at [99, 379] on input "text" at bounding box center [158, 387] width 274 height 16
click at [57, 379] on input "text" at bounding box center [158, 387] width 274 height 16
type input "Gabby"
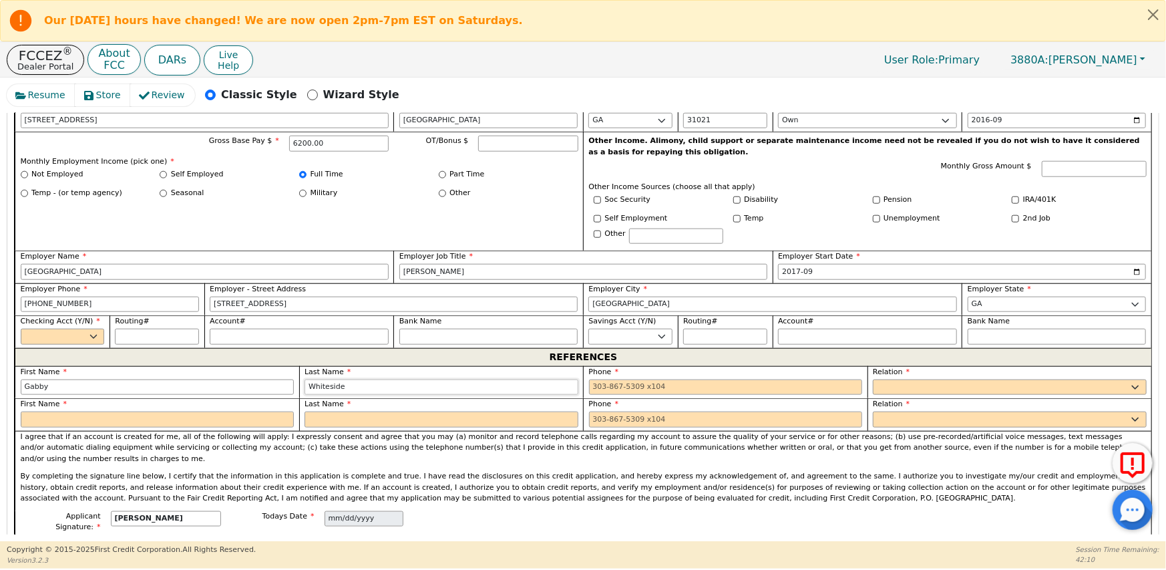
type input "Whiteside"
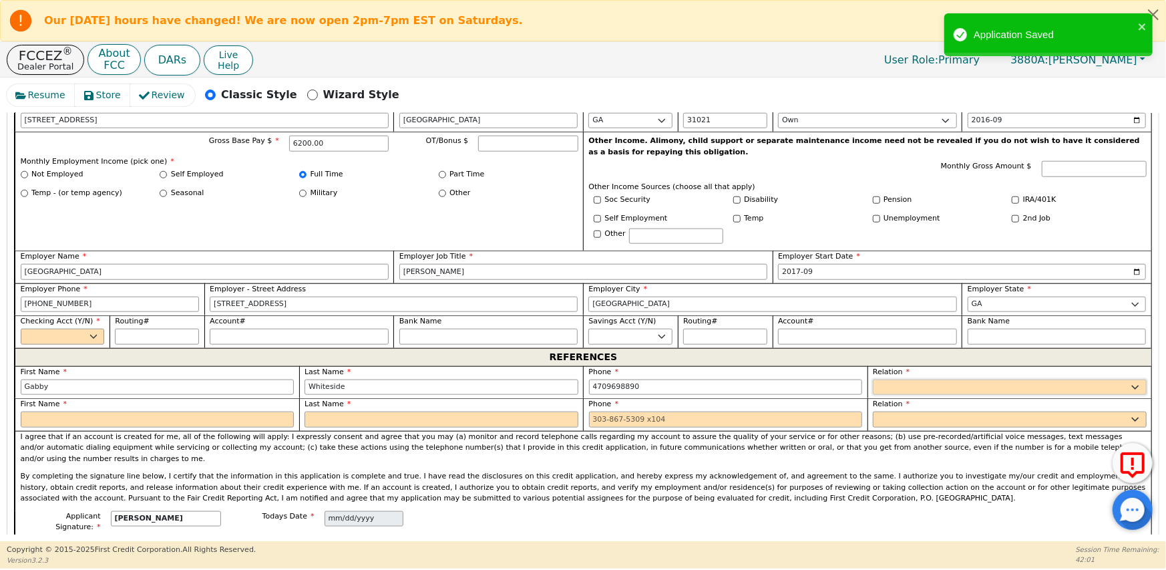
type input "[PHONE_NUMBER]"
click at [901, 379] on select "FATHER MOTHER SISTER BROTHER DAUGHTER SON CO-WORKER NEIGHBOR FRIEND COUSIN G-MO…" at bounding box center [1010, 387] width 274 height 16
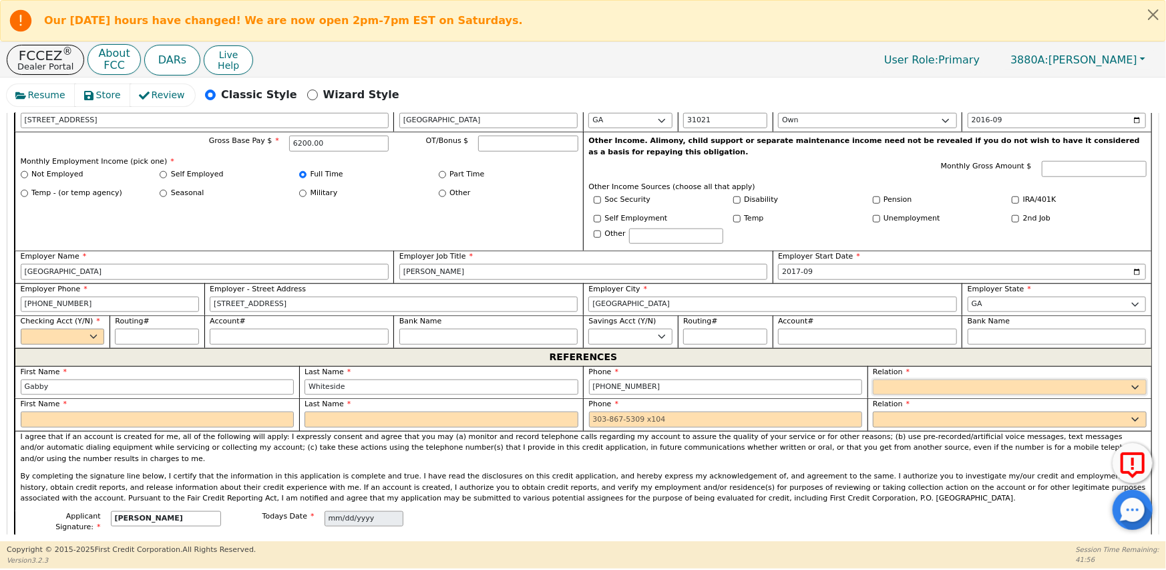
select select "NEIGHBOR"
click at [873, 379] on select "FATHER MOTHER SISTER BROTHER DAUGHTER SON CO-WORKER NEIGHBOR FRIEND COUSIN G-MO…" at bounding box center [1010, 387] width 274 height 16
click at [114, 411] on input "text" at bounding box center [158, 419] width 274 height 16
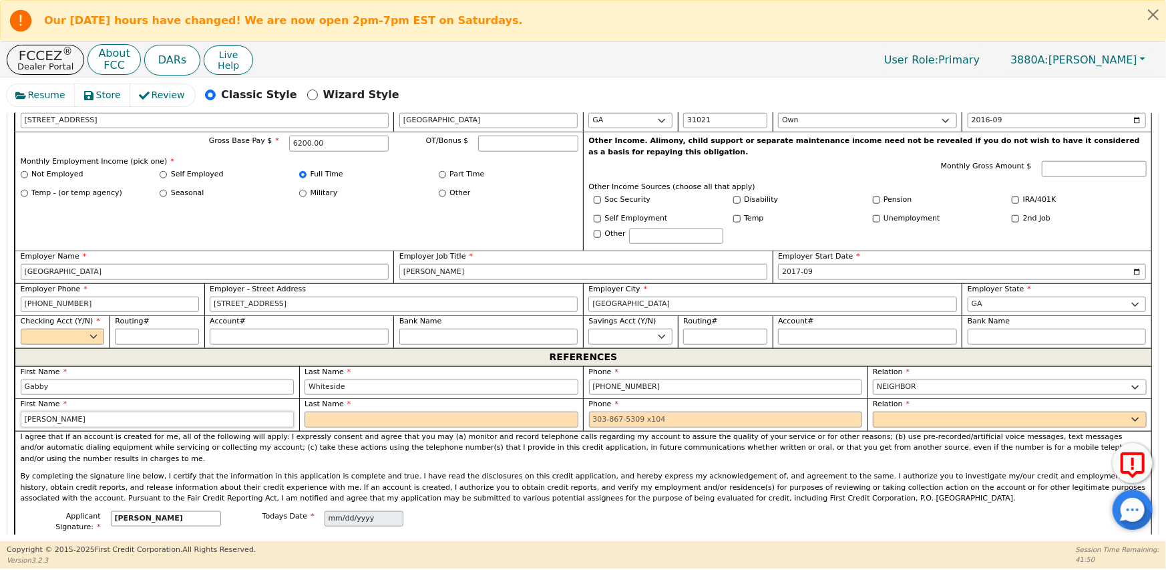
type input "[PERSON_NAME]"
type input "Lord"
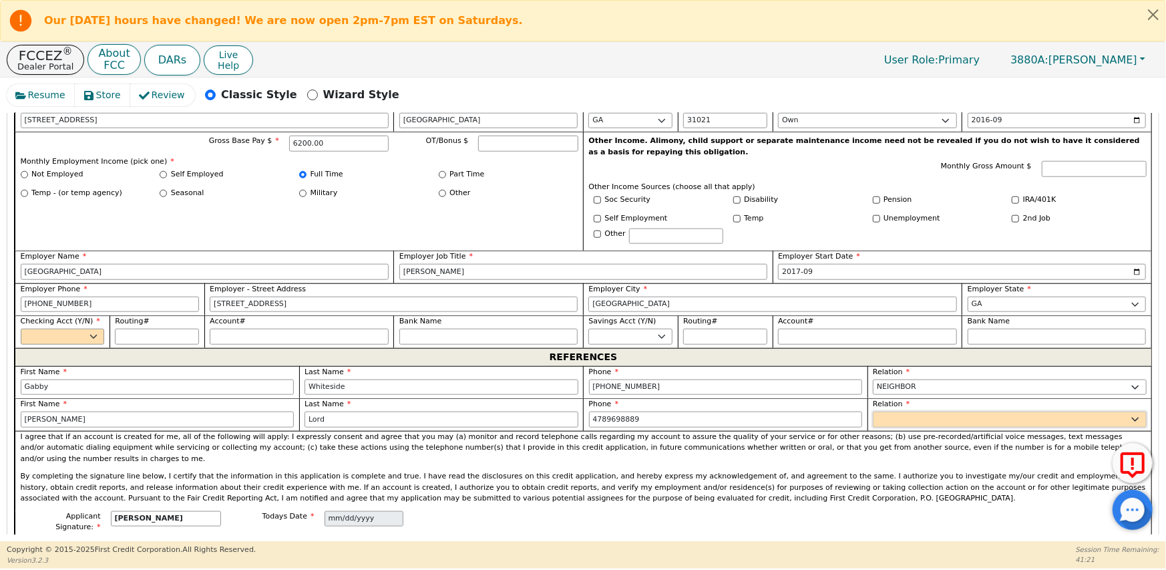
type input "[PHONE_NUMBER]"
click at [895, 411] on select "FATHER MOTHER SISTER BROTHER DAUGHTER SON CO-WORKER NEIGHBOR FRIEND COUSIN G-MO…" at bounding box center [1010, 419] width 274 height 16
select select "COUSIN"
click at [873, 411] on select "FATHER MOTHER SISTER BROTHER DAUGHTER SON CO-WORKER NEIGHBOR FRIEND COUSIN G-MO…" at bounding box center [1010, 419] width 274 height 16
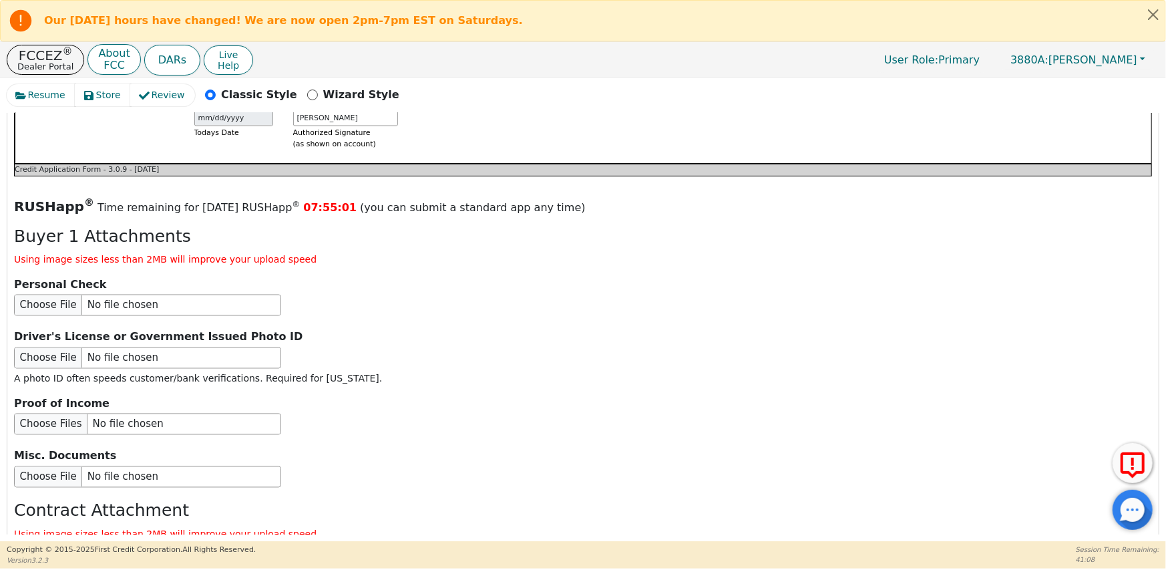
scroll to position [1475, 0]
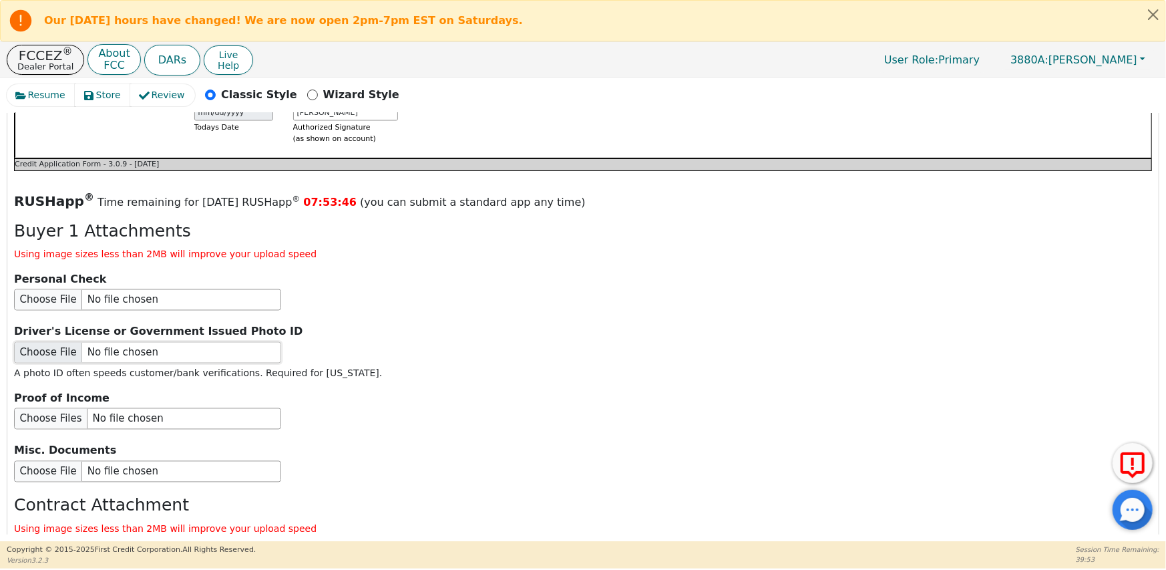
click at [119, 342] on input "file" at bounding box center [147, 352] width 267 height 21
click at [114, 342] on input "file" at bounding box center [147, 352] width 267 height 21
type input "C:\fakepath\A [PERSON_NAME].pdf"
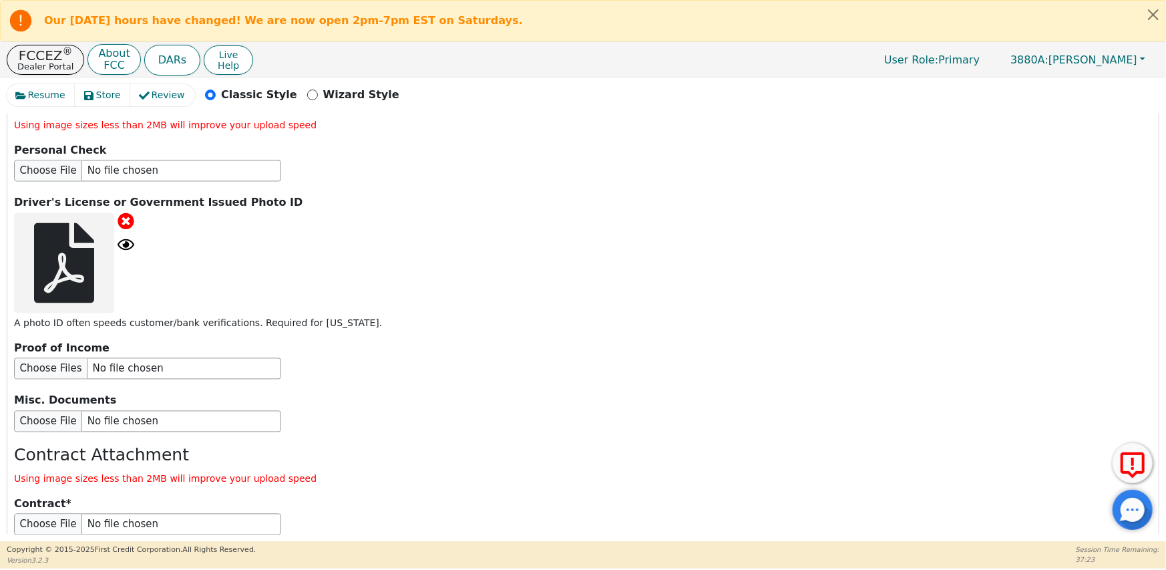
scroll to position [1608, 0]
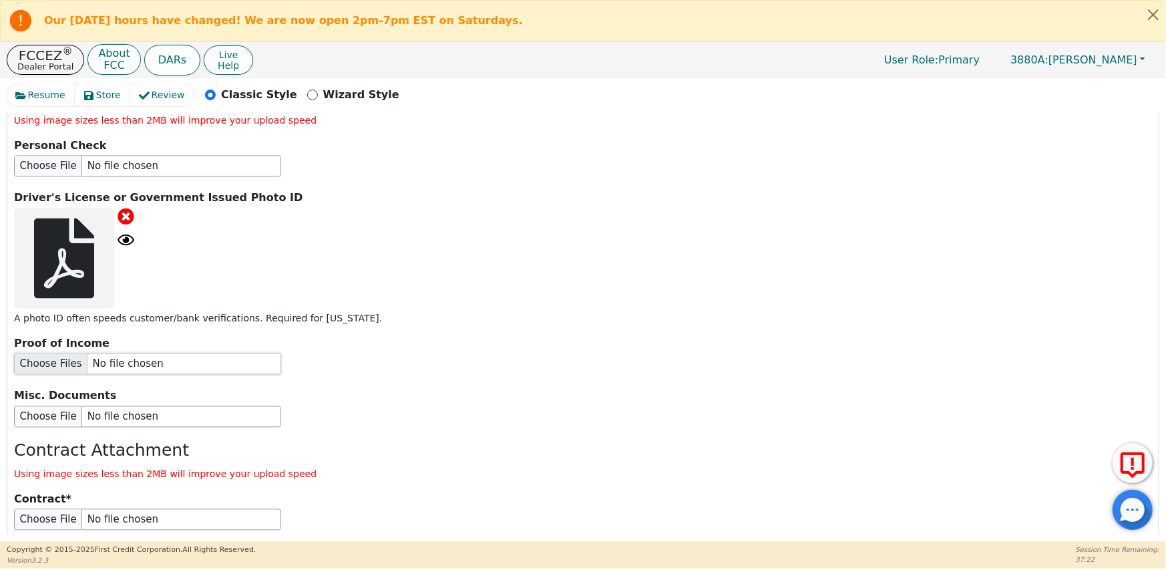
click at [118, 353] on input "file" at bounding box center [147, 363] width 267 height 21
type input "C:\fakepath\A [PERSON_NAME] POI.pdf"
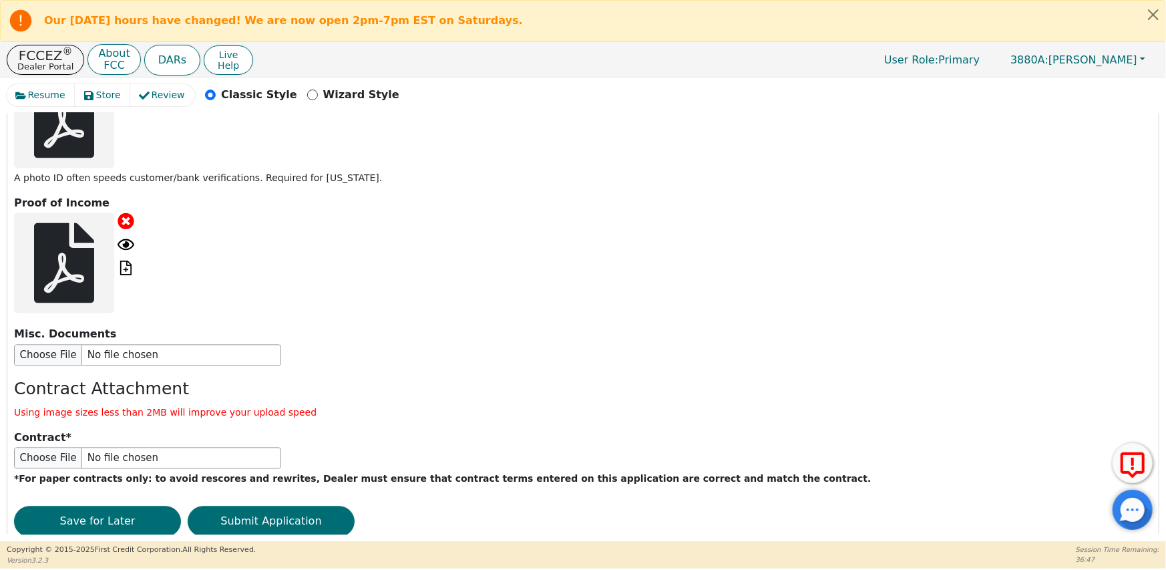
scroll to position [1751, 0]
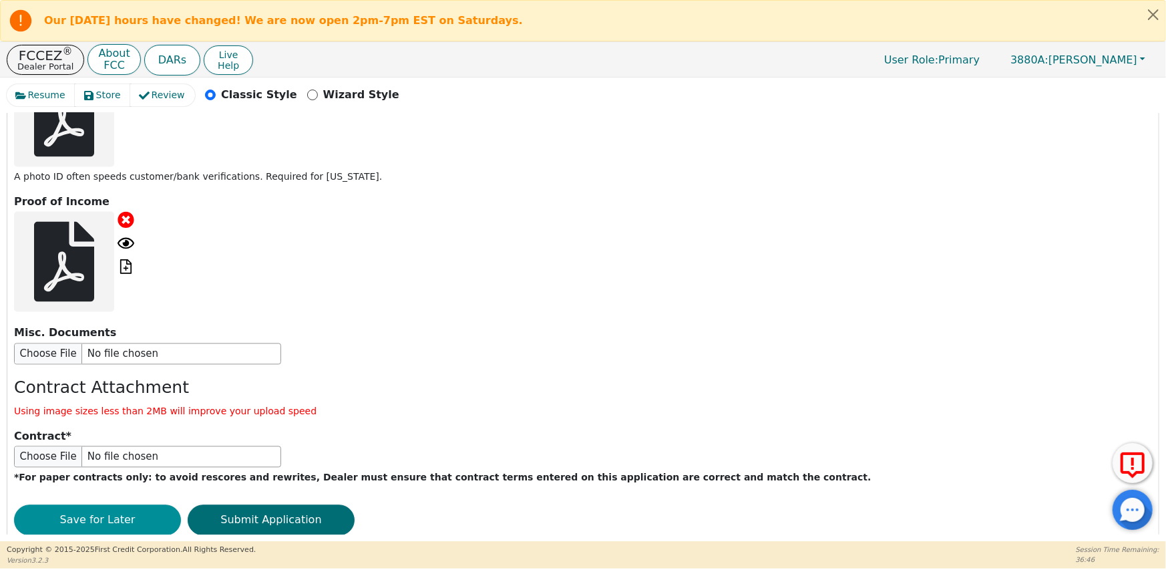
click at [108, 504] on button "Save for Later" at bounding box center [97, 519] width 167 height 31
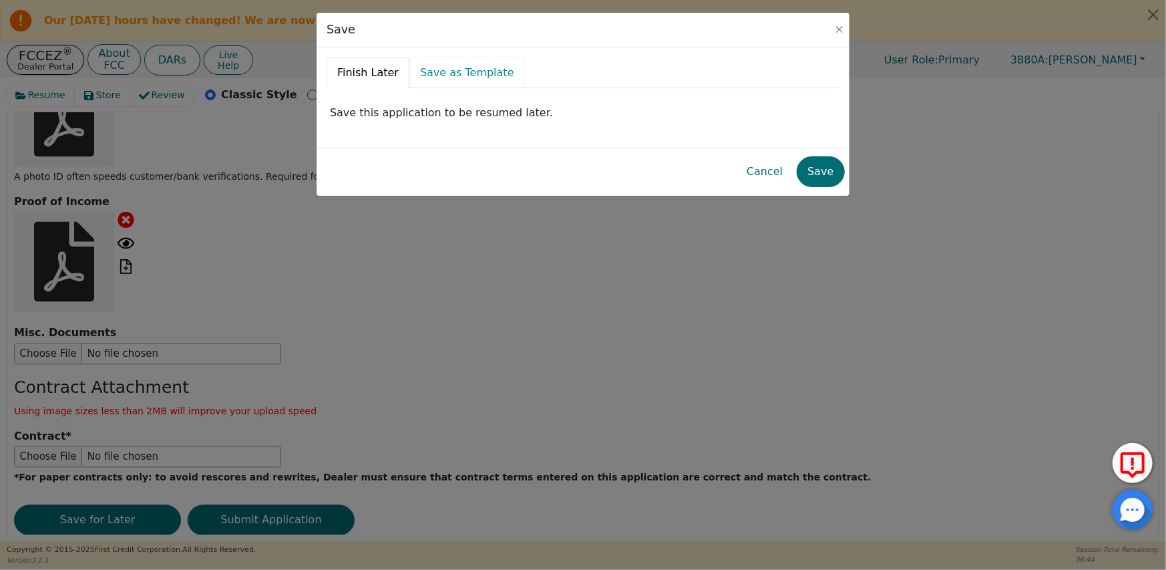
click at [437, 77] on link "Save as Template" at bounding box center [467, 72] width 116 height 31
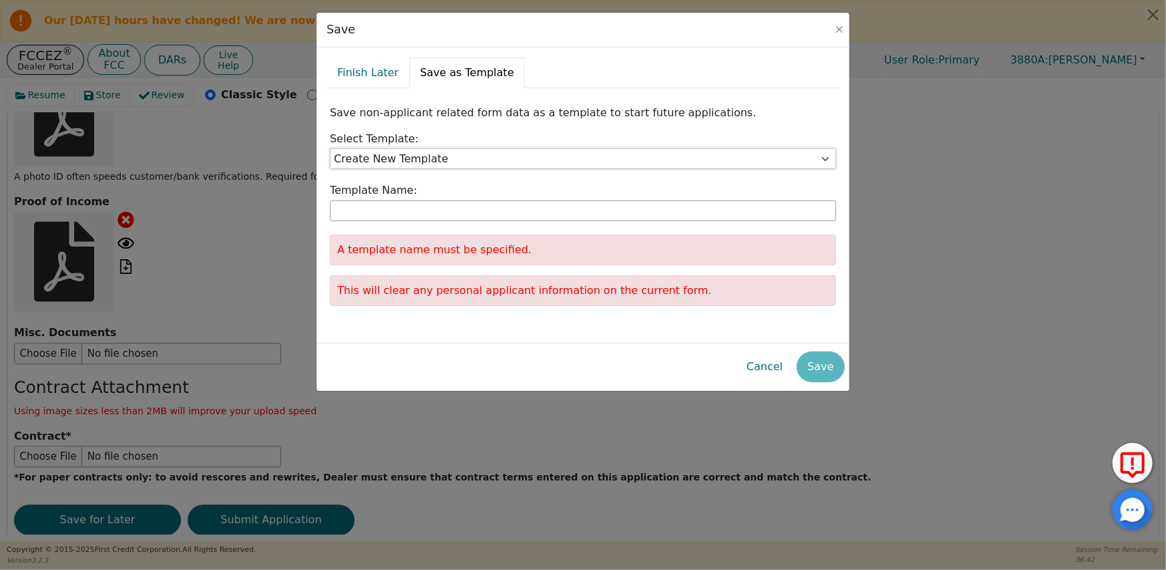
click at [385, 162] on select "Create New Template Justice [PERSON_NAME] [PERSON_NAME] [PERSON_NAME] [PERSON_N…" at bounding box center [583, 158] width 506 height 21
click at [385, 159] on select "Create New Template Justice [PERSON_NAME] [PERSON_NAME] [PERSON_NAME] [PERSON_N…" at bounding box center [583, 158] width 506 height 21
click at [363, 203] on input "text" at bounding box center [583, 210] width 506 height 21
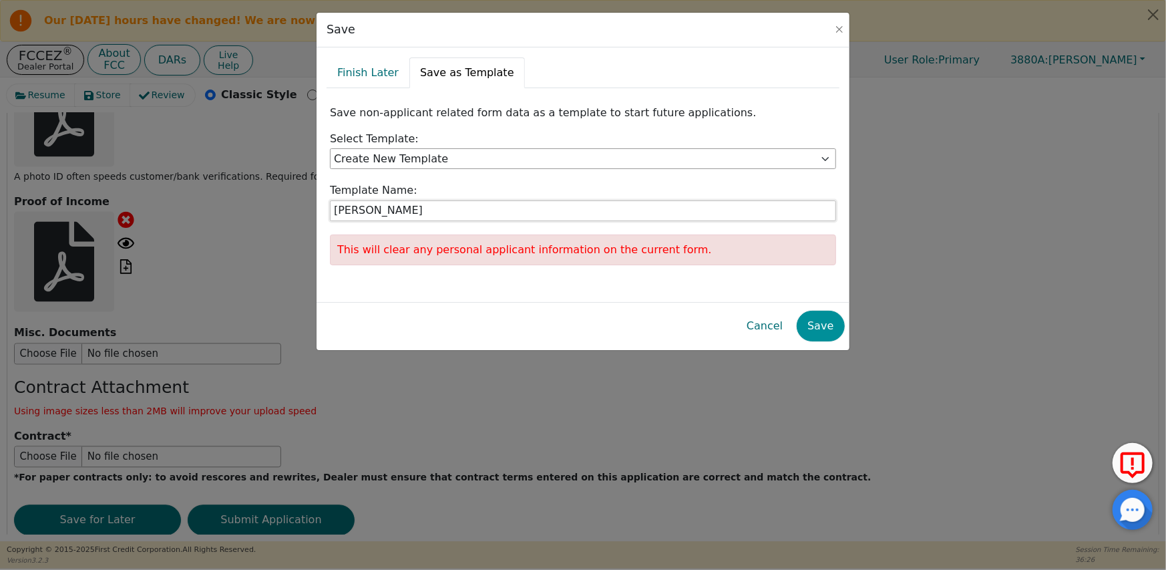
type input "[PERSON_NAME]"
click at [812, 327] on button "Save" at bounding box center [820, 325] width 47 height 31
radio input "false"
